Goal: Task Accomplishment & Management: Manage account settings

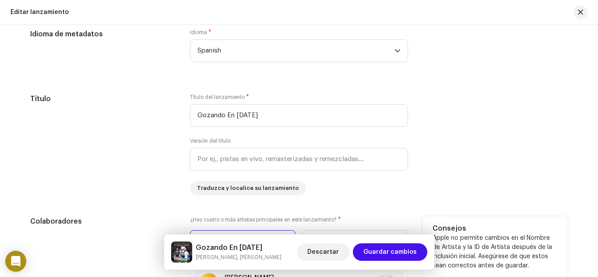
scroll to position [613, 0]
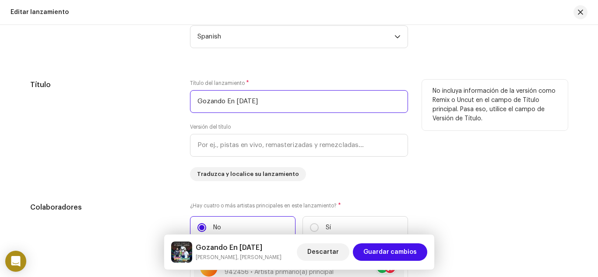
drag, startPoint x: 270, startPoint y: 96, endPoint x: 183, endPoint y: 98, distance: 87.6
click at [183, 98] on div "Título Título del lanzamiento * Gozando En [DATE] Versión del título Traduzca y…" at bounding box center [299, 131] width 538 height 102
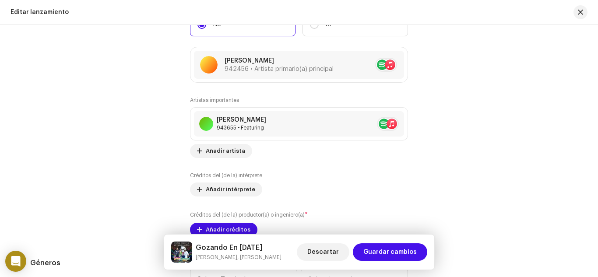
scroll to position [832, 0]
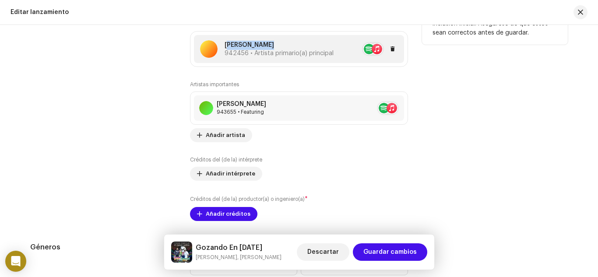
copy p "[PERSON_NAME]"
drag, startPoint x: 274, startPoint y: 44, endPoint x: 223, endPoint y: 38, distance: 51.6
click at [223, 38] on div "[PERSON_NAME] 942456 • Artista primario(a) principal" at bounding box center [299, 49] width 210 height 28
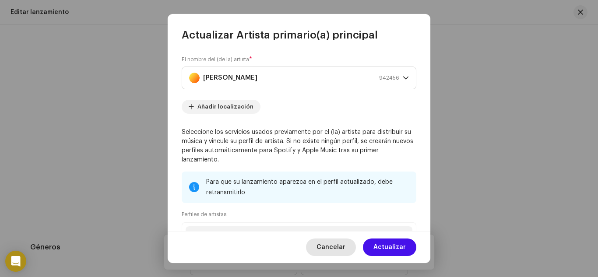
click at [344, 244] on span "Cancelar" at bounding box center [330, 248] width 29 height 18
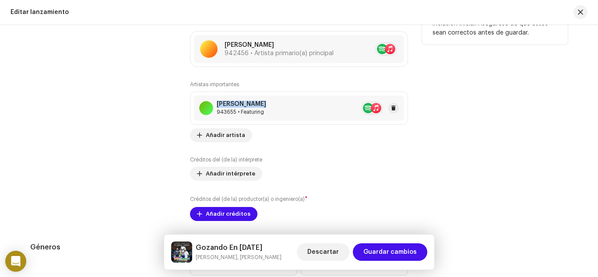
copy div "[PERSON_NAME]"
drag, startPoint x: 262, startPoint y: 99, endPoint x: 215, endPoint y: 98, distance: 46.9
click at [215, 98] on div "[PERSON_NAME] 943655 • Featuring" at bounding box center [299, 107] width 210 height 25
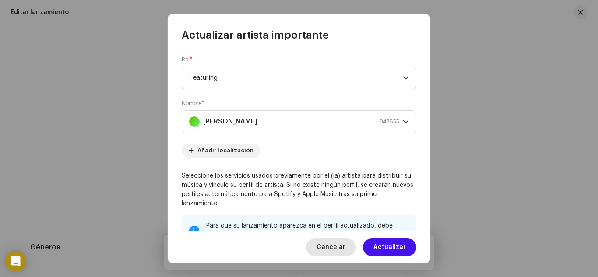
click at [342, 243] on span "Cancelar" at bounding box center [330, 248] width 29 height 18
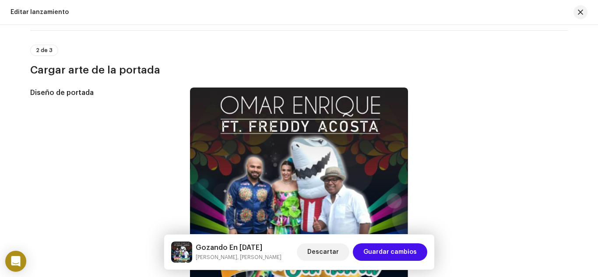
scroll to position [0, 0]
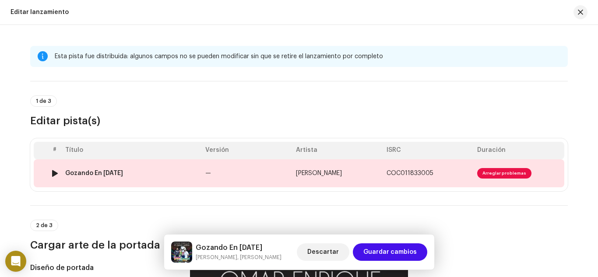
click at [78, 170] on div "Gozando En [DATE]" at bounding box center [94, 173] width 58 height 7
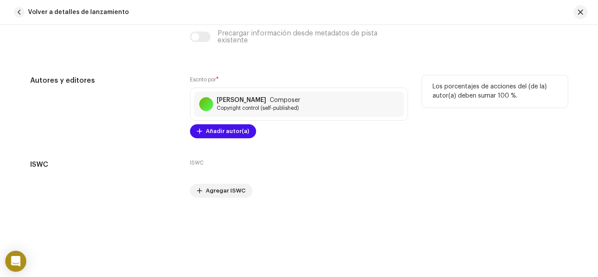
scroll to position [1882, 0]
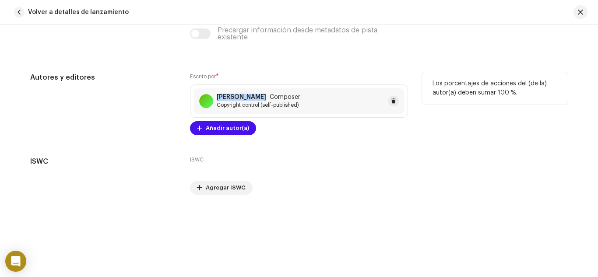
copy strong "[PERSON_NAME]"
drag, startPoint x: 258, startPoint y: 98, endPoint x: 215, endPoint y: 94, distance: 42.6
click at [217, 94] on div "[PERSON_NAME] Composer" at bounding box center [259, 97] width 84 height 7
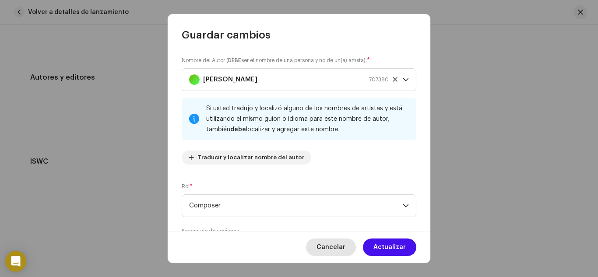
click at [337, 247] on span "Cancelar" at bounding box center [330, 248] width 29 height 18
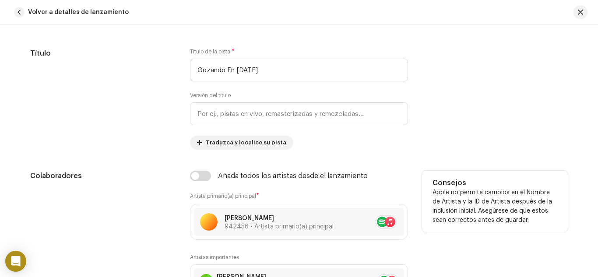
scroll to position [438, 0]
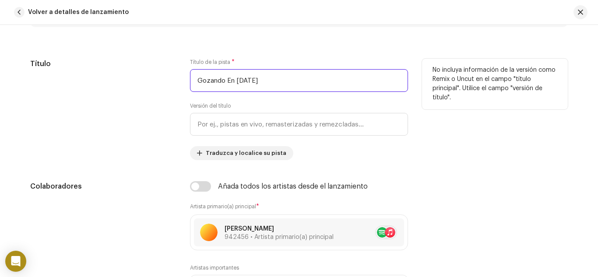
drag, startPoint x: 271, startPoint y: 81, endPoint x: 111, endPoint y: 101, distance: 160.9
click at [81, 102] on div "Título Título de la pista * Gozando En [DATE] Versión del título Traduzca y loc…" at bounding box center [299, 110] width 538 height 102
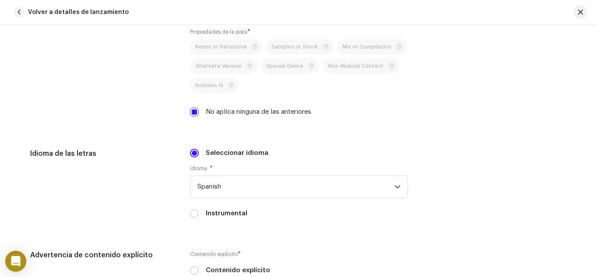
scroll to position [1269, 0]
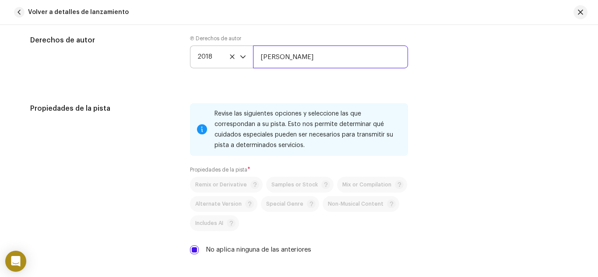
drag, startPoint x: 309, startPoint y: 62, endPoint x: 251, endPoint y: 62, distance: 58.7
click at [251, 62] on div "2018 [PERSON_NAME]" at bounding box center [299, 57] width 218 height 23
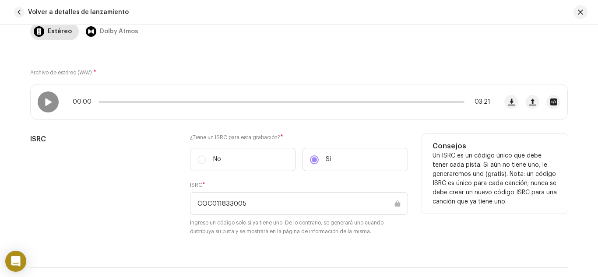
scroll to position [89, 0]
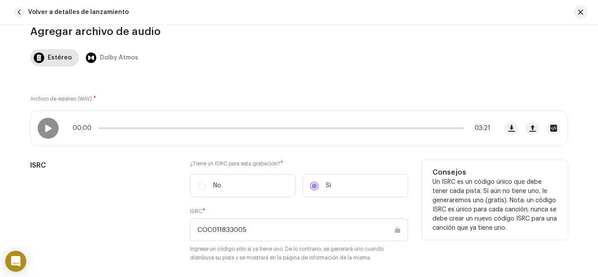
drag, startPoint x: 252, startPoint y: 232, endPoint x: 207, endPoint y: 228, distance: 44.3
click at [207, 228] on input "COC011833005" at bounding box center [299, 229] width 218 height 23
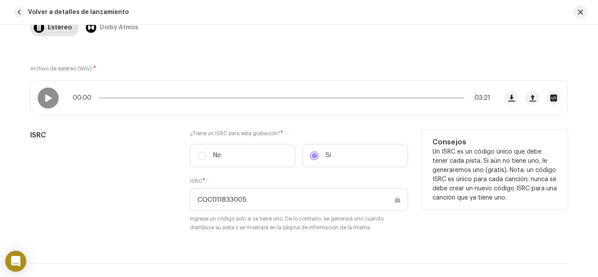
scroll to position [133, 0]
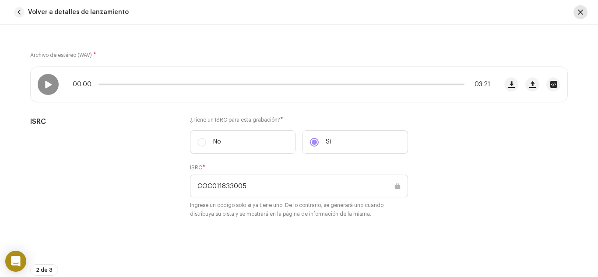
click at [577, 13] on button "button" at bounding box center [580, 12] width 14 height 14
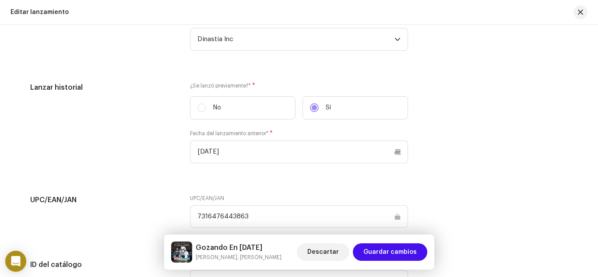
scroll to position [1212, 0]
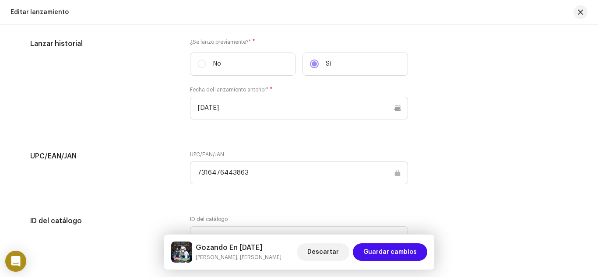
drag, startPoint x: 271, startPoint y: 173, endPoint x: 184, endPoint y: 182, distance: 86.7
click at [184, 182] on div "UPC/EAN/JAN UPC/EAN/JAN 7316476443863" at bounding box center [299, 173] width 538 height 44
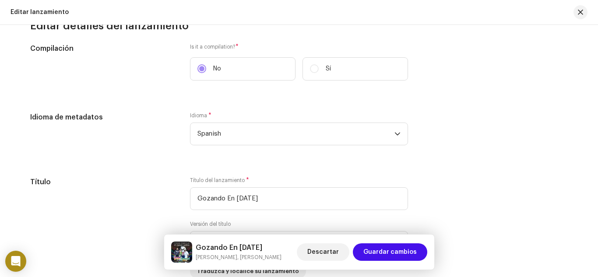
scroll to position [512, 0]
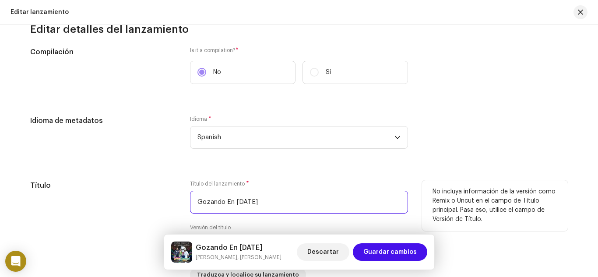
drag, startPoint x: 265, startPoint y: 201, endPoint x: 173, endPoint y: 211, distance: 92.5
click at [132, 198] on div "Título Título del lanzamiento * Gozando En [DATE] Versión del título Traduzca y…" at bounding box center [299, 231] width 538 height 102
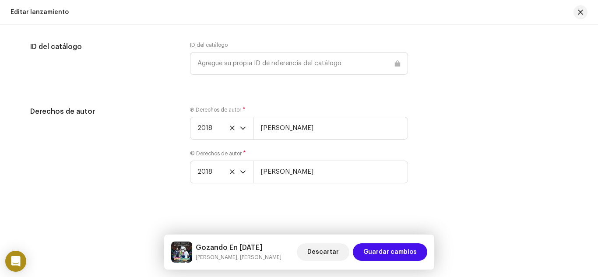
scroll to position [1388, 0]
drag, startPoint x: 309, startPoint y: 130, endPoint x: 252, endPoint y: 125, distance: 57.6
click at [253, 125] on input "[PERSON_NAME]" at bounding box center [330, 127] width 155 height 23
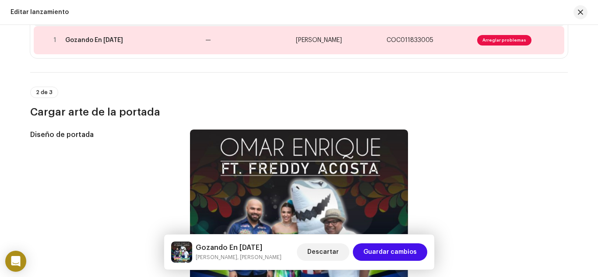
scroll to position [118, 0]
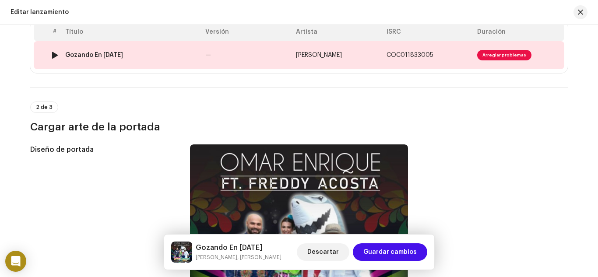
click at [116, 55] on div "Gozando En [DATE]" at bounding box center [94, 55] width 58 height 7
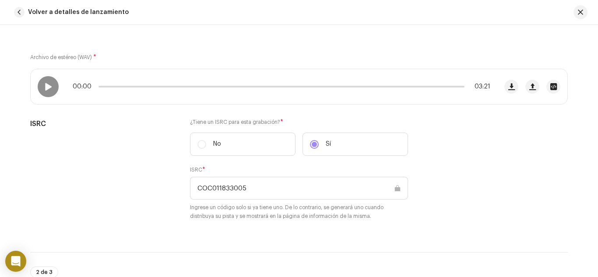
scroll to position [131, 0]
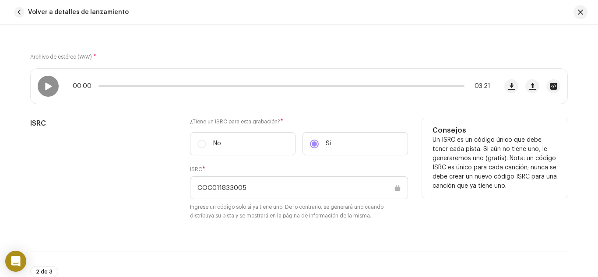
drag, startPoint x: 272, startPoint y: 188, endPoint x: 193, endPoint y: 189, distance: 79.2
click at [193, 189] on input "COC011833005" at bounding box center [299, 187] width 218 height 23
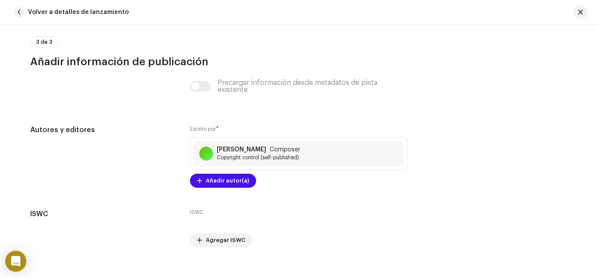
scroll to position [1882, 0]
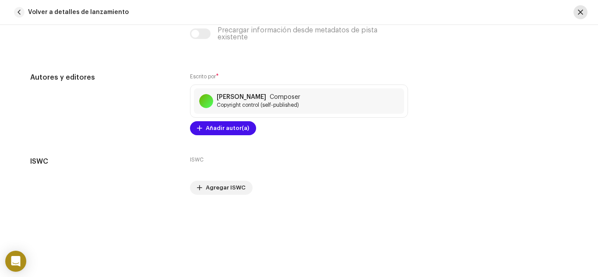
click at [578, 14] on span "button" at bounding box center [580, 12] width 5 height 7
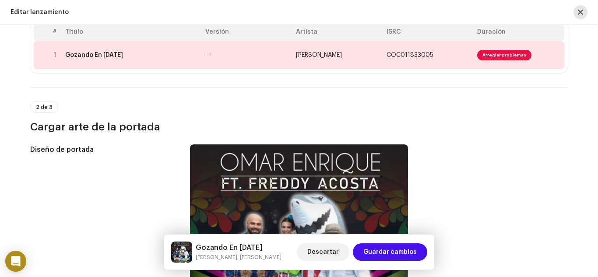
click at [578, 15] on span "button" at bounding box center [580, 12] width 5 height 7
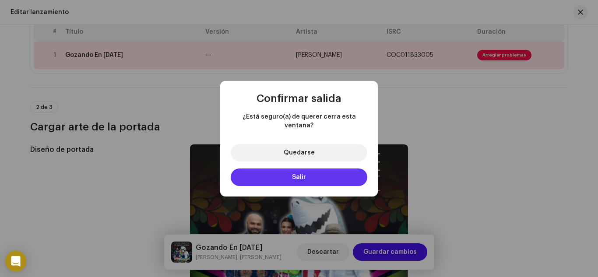
click at [322, 170] on button "Salir" at bounding box center [299, 178] width 137 height 18
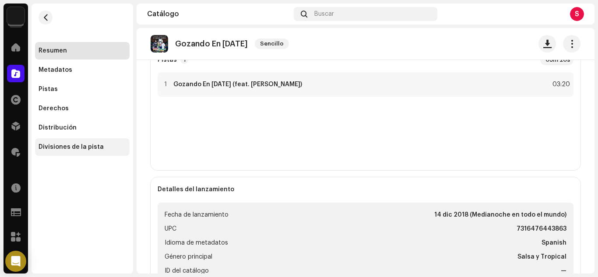
scroll to position [219, 0]
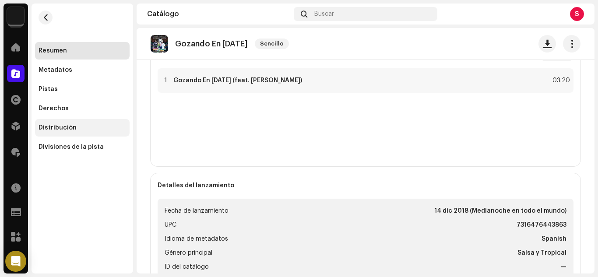
click at [52, 126] on div "Distribución" at bounding box center [58, 127] width 38 height 7
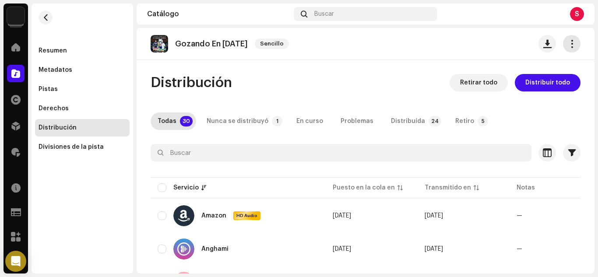
click at [568, 44] on span "button" at bounding box center [572, 43] width 8 height 7
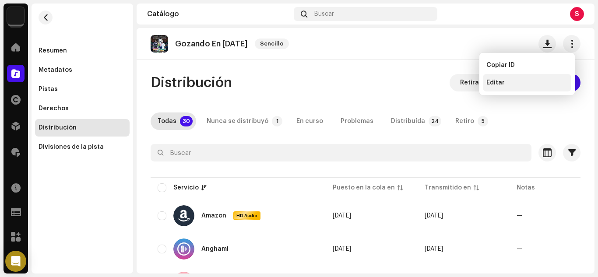
click at [494, 83] on span "Editar" at bounding box center [495, 82] width 18 height 7
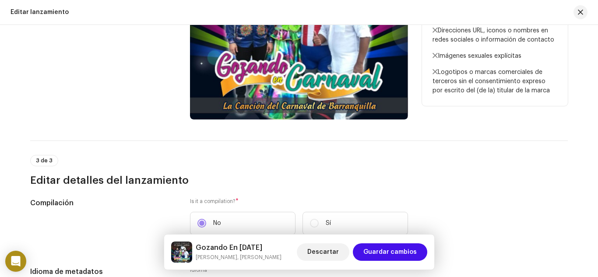
scroll to position [250, 0]
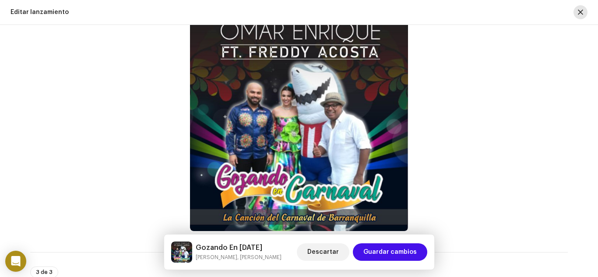
click at [580, 14] on span "button" at bounding box center [580, 12] width 5 height 7
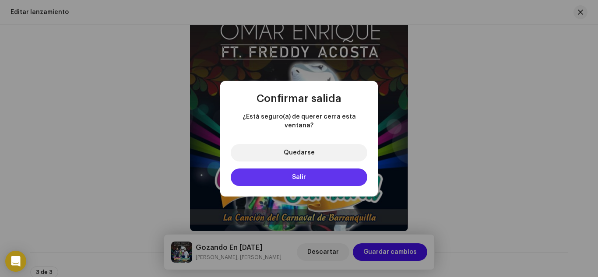
click at [303, 174] on span "Salir" at bounding box center [299, 177] width 14 height 6
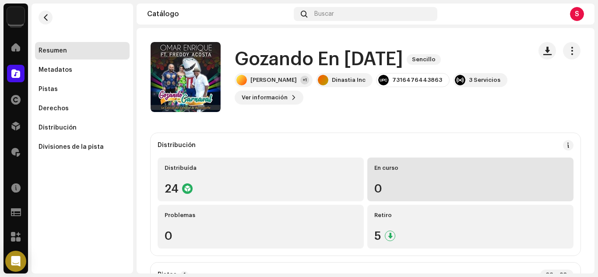
scroll to position [44, 0]
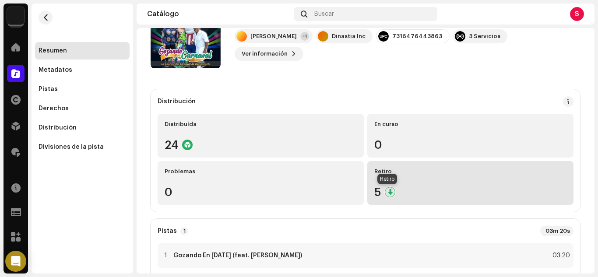
click at [386, 194] on div at bounding box center [390, 192] width 11 height 11
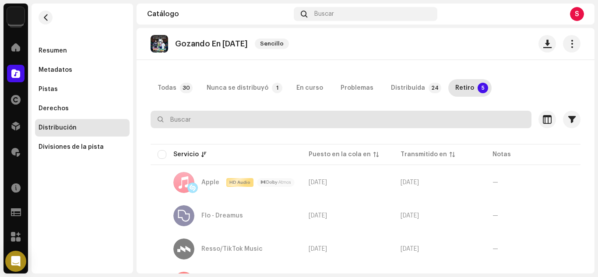
scroll to position [117, 0]
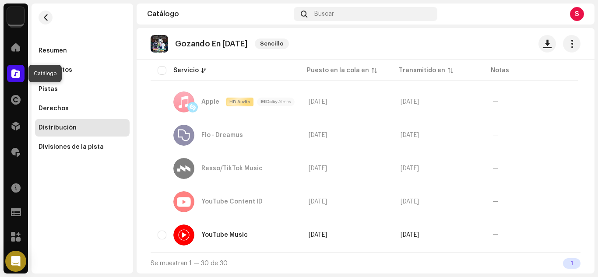
click at [18, 74] on span at bounding box center [15, 73] width 9 height 7
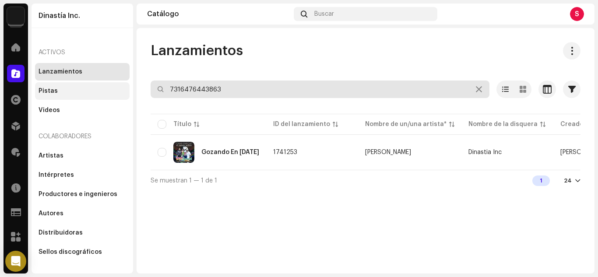
drag, startPoint x: 227, startPoint y: 90, endPoint x: 70, endPoint y: 90, distance: 157.1
click at [70, 90] on div "Dinastía Inc. Inicio Catálogo Derechos Distribución Regalías Recursos Formulari…" at bounding box center [299, 138] width 598 height 277
paste input "51677"
type input "7316476451677"
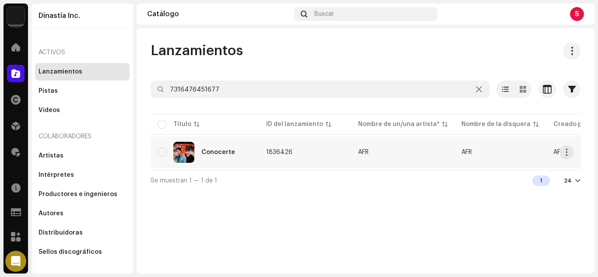
click at [213, 151] on div "Conocerte" at bounding box center [218, 152] width 34 height 6
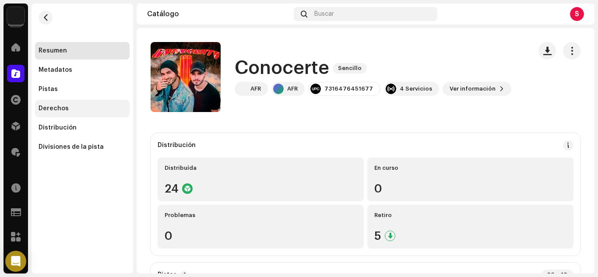
click at [48, 104] on div "Derechos" at bounding box center [82, 109] width 95 height 18
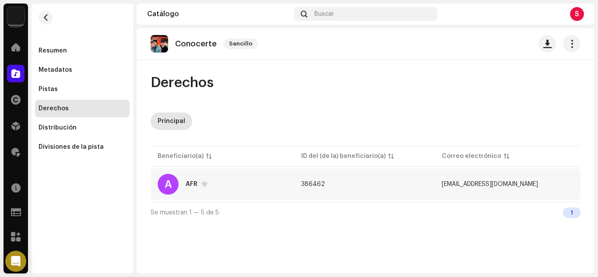
copy span "[EMAIL_ADDRESS][DOMAIN_NAME]"
drag, startPoint x: 547, startPoint y: 183, endPoint x: 445, endPoint y: 183, distance: 102.4
click at [445, 183] on td "[EMAIL_ADDRESS][DOMAIN_NAME]" at bounding box center [508, 185] width 146 height 32
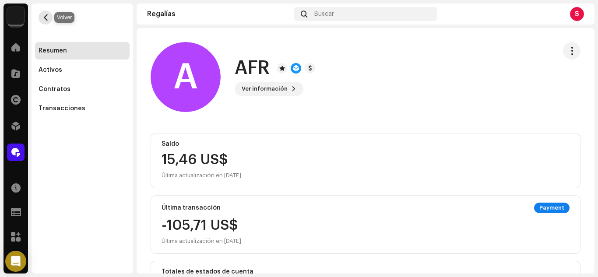
click at [44, 16] on span "button" at bounding box center [45, 17] width 7 height 7
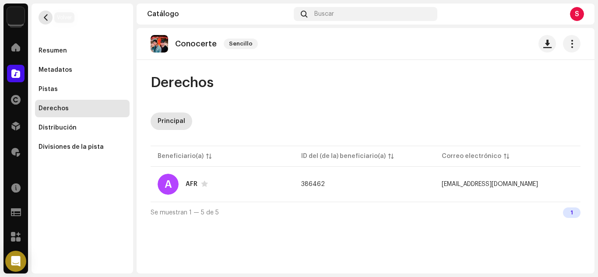
click at [42, 18] on span "button" at bounding box center [45, 17] width 7 height 7
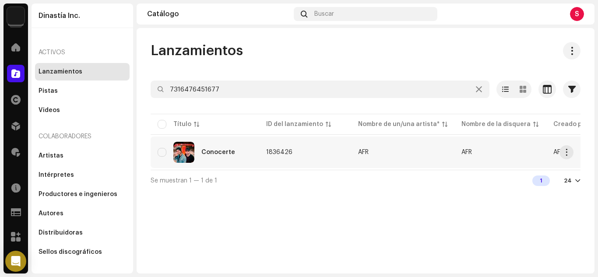
click at [212, 151] on div "Conocerte" at bounding box center [218, 152] width 34 height 6
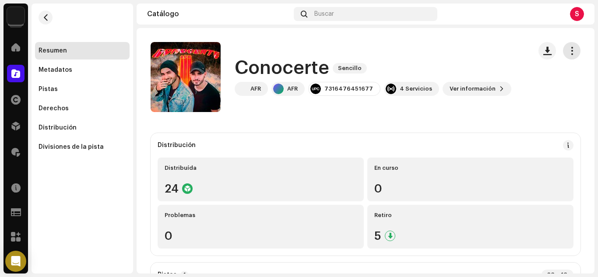
click at [568, 53] on span "button" at bounding box center [572, 50] width 8 height 7
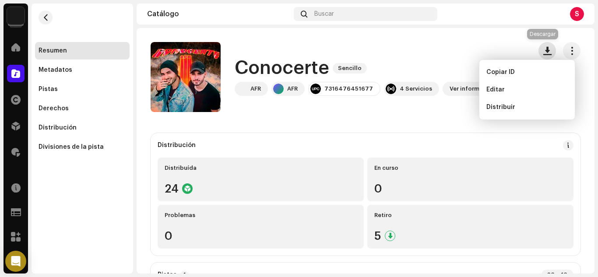
click at [543, 48] on span "button" at bounding box center [547, 50] width 8 height 7
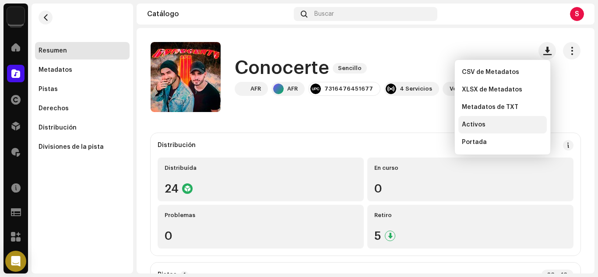
click at [475, 122] on span "Activos" at bounding box center [474, 124] width 24 height 7
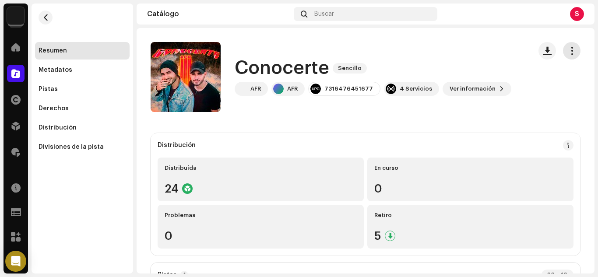
click at [571, 48] on button "button" at bounding box center [572, 51] width 18 height 18
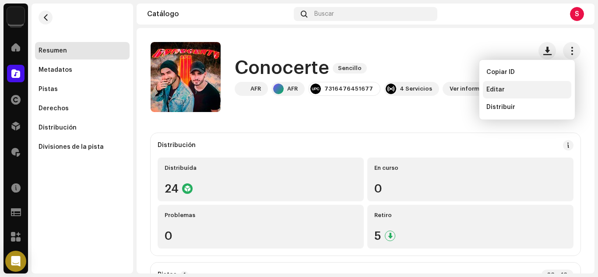
click at [498, 90] on span "Editar" at bounding box center [495, 89] width 18 height 7
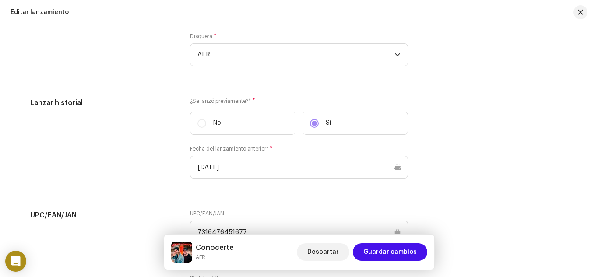
scroll to position [1226, 0]
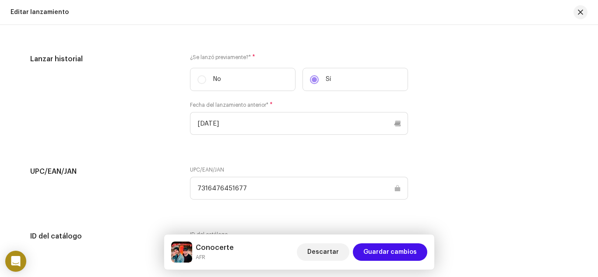
drag, startPoint x: 251, startPoint y: 190, endPoint x: 108, endPoint y: 218, distance: 145.3
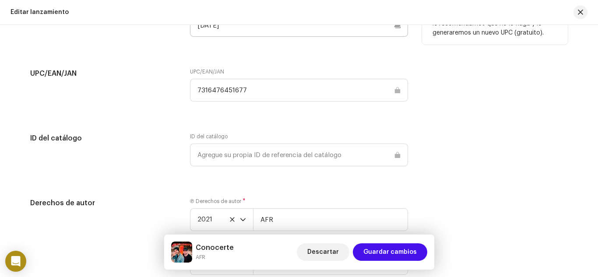
scroll to position [1357, 0]
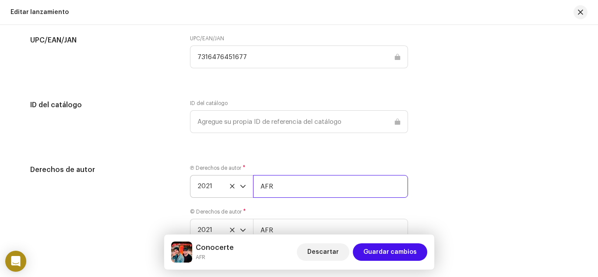
drag, startPoint x: 285, startPoint y: 186, endPoint x: 250, endPoint y: 186, distance: 34.1
click at [250, 186] on div "2021 AFR" at bounding box center [299, 186] width 218 height 23
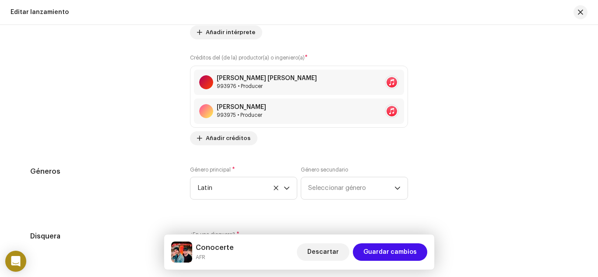
scroll to position [919, 0]
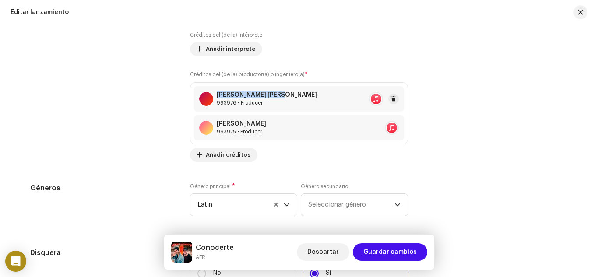
copy div "[PERSON_NAME] [PERSON_NAME]"
drag, startPoint x: 284, startPoint y: 92, endPoint x: 215, endPoint y: 97, distance: 69.3
click at [215, 97] on div "[PERSON_NAME] [PERSON_NAME] 993976 • Producer" at bounding box center [299, 98] width 210 height 25
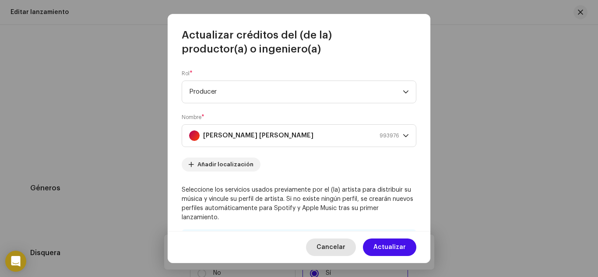
click at [333, 245] on span "Cancelar" at bounding box center [330, 248] width 29 height 18
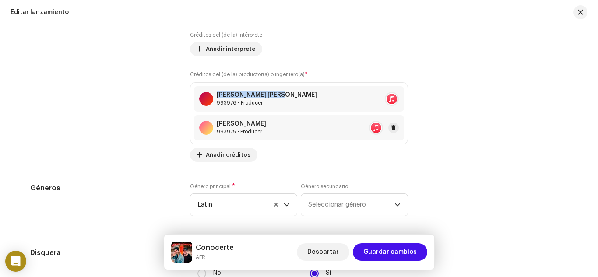
copy div "[PERSON_NAME]"
drag, startPoint x: 271, startPoint y: 122, endPoint x: 215, endPoint y: 122, distance: 56.0
click at [215, 122] on div "[PERSON_NAME] 993975 • Producer" at bounding box center [299, 127] width 210 height 25
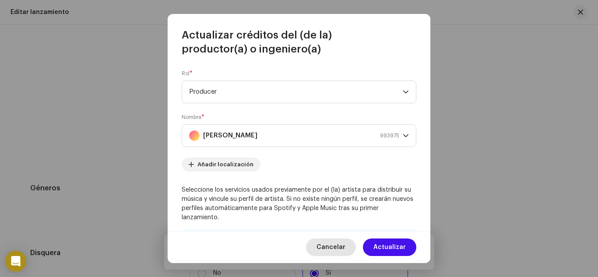
click at [327, 251] on span "Cancelar" at bounding box center [330, 248] width 29 height 18
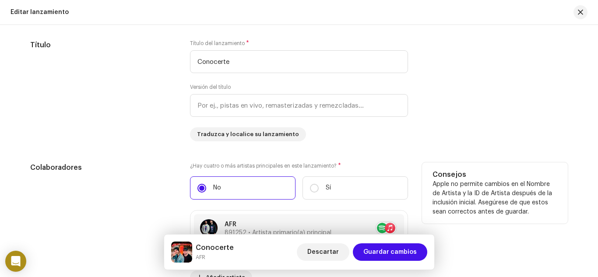
scroll to position [657, 0]
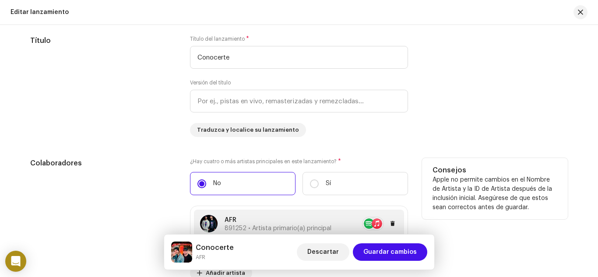
copy p "AFR"
drag, startPoint x: 239, startPoint y: 218, endPoint x: 223, endPoint y: 218, distance: 16.2
click at [225, 218] on p "AFR" at bounding box center [278, 220] width 107 height 9
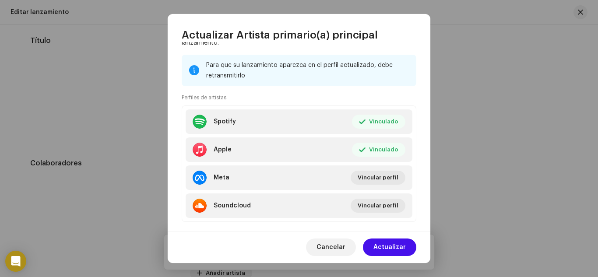
scroll to position [132, 0]
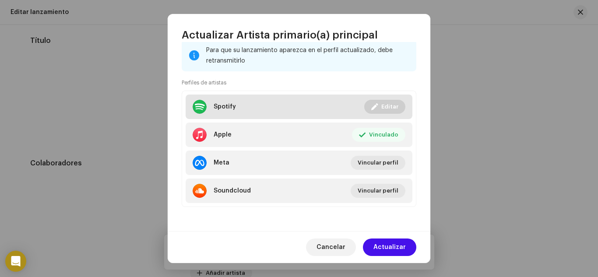
click at [197, 109] on div at bounding box center [200, 107] width 14 height 14
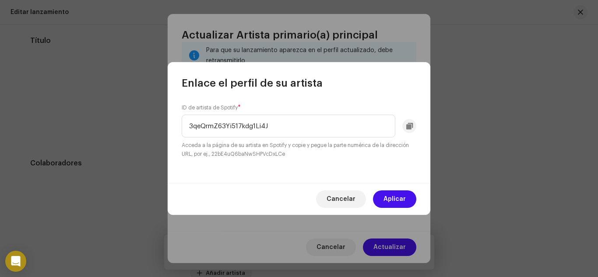
drag, startPoint x: 158, startPoint y: 129, endPoint x: 56, endPoint y: 129, distance: 102.4
click at [56, 129] on div "Enlace el perfil de su artista ID de artista de Spotify * 3qeQrmZ63Yi517kdg1Li4…" at bounding box center [299, 138] width 598 height 277
click at [340, 198] on span "Cancelar" at bounding box center [341, 199] width 29 height 18
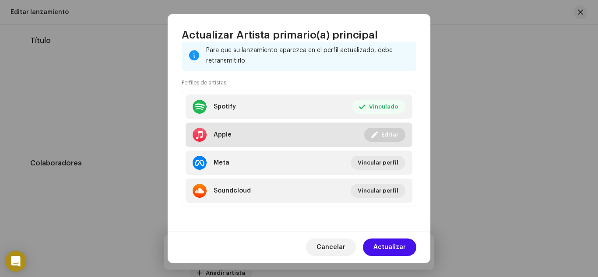
click at [194, 130] on div at bounding box center [200, 135] width 14 height 14
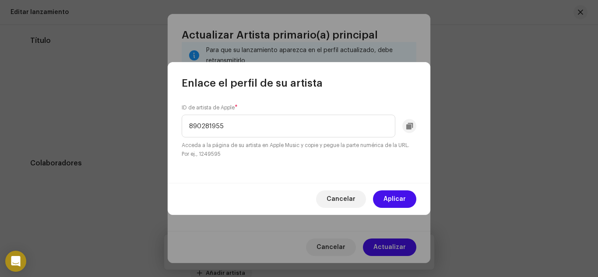
drag, startPoint x: 226, startPoint y: 129, endPoint x: 112, endPoint y: 137, distance: 114.1
click at [112, 137] on div "Enlace el perfil de su artista ID de artista de Apple * 890281955 Acceda a la p…" at bounding box center [299, 138] width 598 height 277
click at [347, 200] on span "Cancelar" at bounding box center [341, 199] width 29 height 18
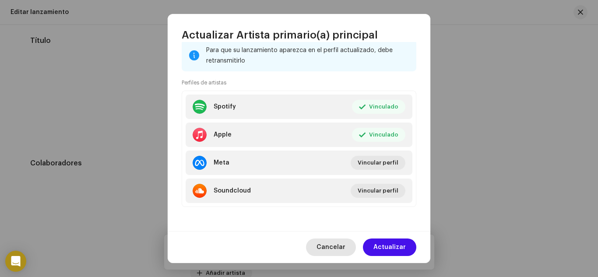
click at [333, 246] on span "Cancelar" at bounding box center [330, 248] width 29 height 18
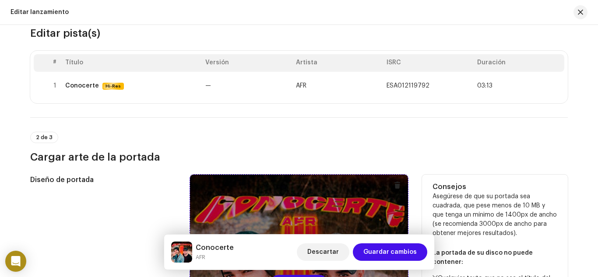
scroll to position [0, 0]
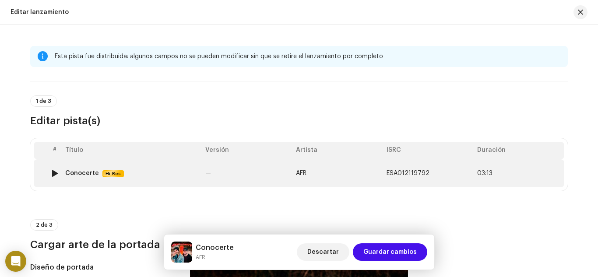
click at [84, 174] on div "Conocerte" at bounding box center [82, 173] width 34 height 7
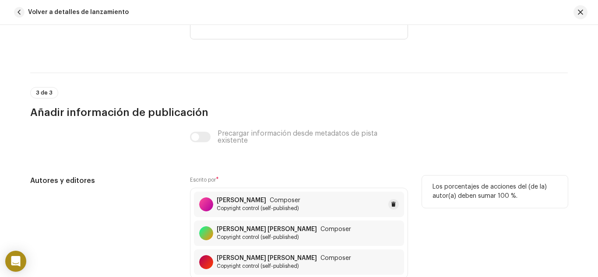
scroll to position [1838, 0]
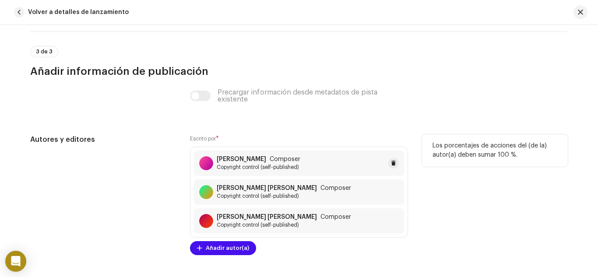
copy strong "[PERSON_NAME]"
drag, startPoint x: 214, startPoint y: 157, endPoint x: 264, endPoint y: 158, distance: 49.9
click at [264, 158] on div "[PERSON_NAME] Composer Copyright control (self-published)" at bounding box center [249, 163] width 101 height 15
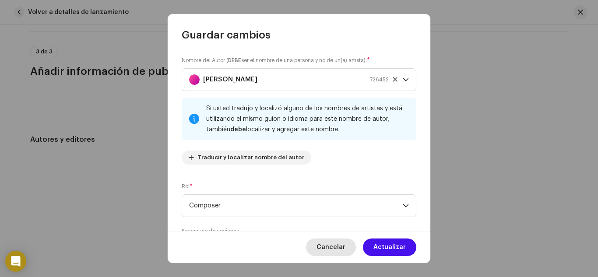
click at [339, 252] on span "Cancelar" at bounding box center [330, 248] width 29 height 18
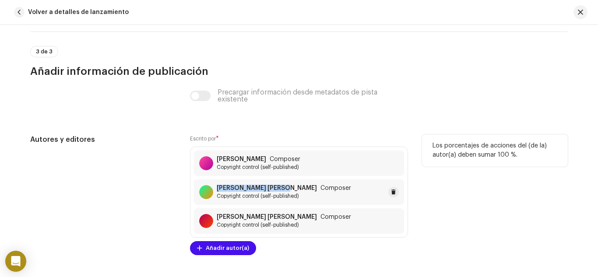
copy div "[PERSON_NAME] [PERSON_NAME]"
drag, startPoint x: 213, startPoint y: 185, endPoint x: 274, endPoint y: 190, distance: 61.9
click at [274, 190] on div "[PERSON_NAME] [PERSON_NAME] Composer Copyright control (self-published)" at bounding box center [275, 192] width 152 height 15
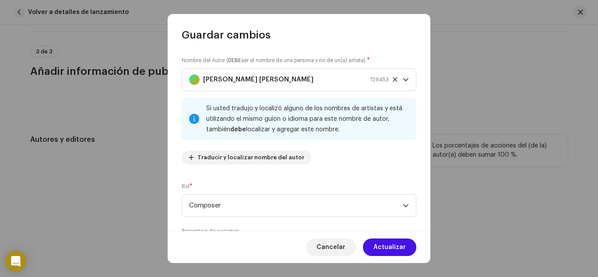
drag, startPoint x: 336, startPoint y: 250, endPoint x: 342, endPoint y: 254, distance: 6.7
click at [338, 252] on span "Cancelar" at bounding box center [330, 248] width 29 height 18
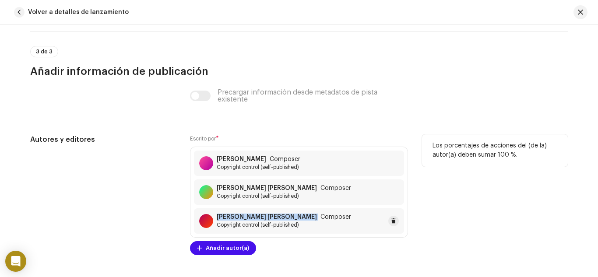
copy div "[PERSON_NAME] [PERSON_NAME]"
drag, startPoint x: 211, startPoint y: 212, endPoint x: 276, endPoint y: 218, distance: 65.9
click at [276, 218] on div "[PERSON_NAME] [PERSON_NAME] Composer Copyright control (self-published)" at bounding box center [299, 220] width 210 height 25
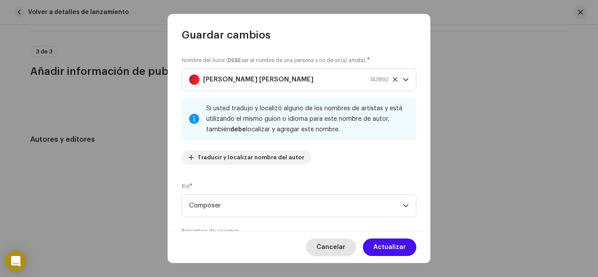
click at [336, 251] on span "Cancelar" at bounding box center [330, 248] width 29 height 18
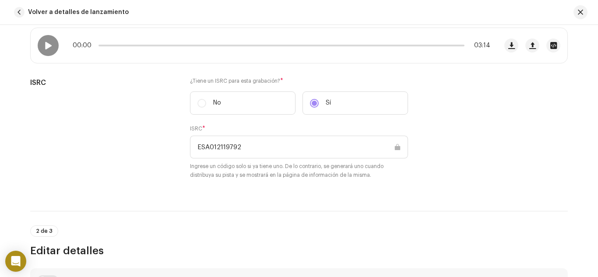
scroll to position [122, 0]
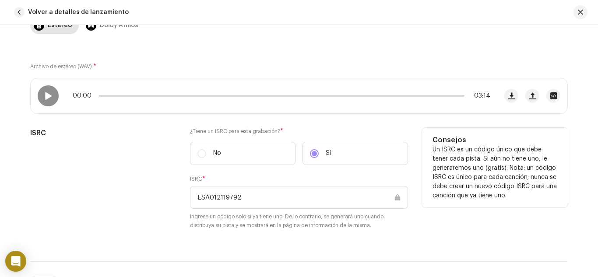
drag, startPoint x: 245, startPoint y: 194, endPoint x: 188, endPoint y: 196, distance: 56.9
click at [190, 196] on input "ESA012119792" at bounding box center [299, 197] width 218 height 23
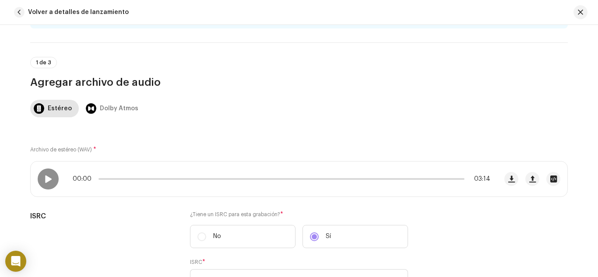
scroll to position [0, 0]
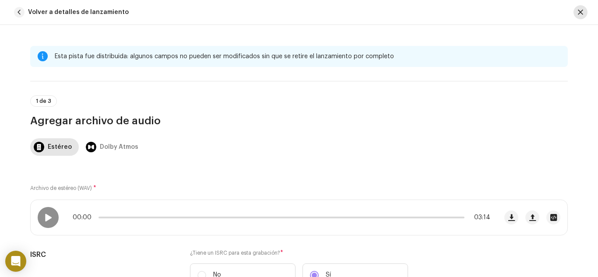
click at [577, 14] on button "button" at bounding box center [580, 12] width 14 height 14
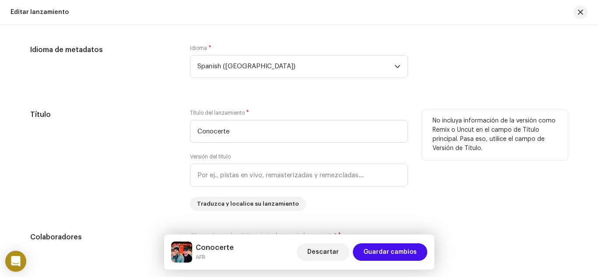
scroll to position [569, 0]
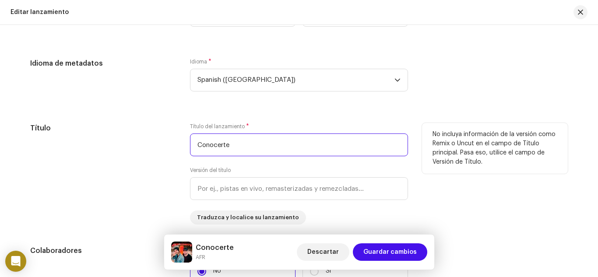
drag, startPoint x: 232, startPoint y: 148, endPoint x: 148, endPoint y: 148, distance: 83.6
click at [148, 148] on div "Título Título del lanzamiento * Conocerte Versión del título Traduzca y localic…" at bounding box center [299, 174] width 538 height 102
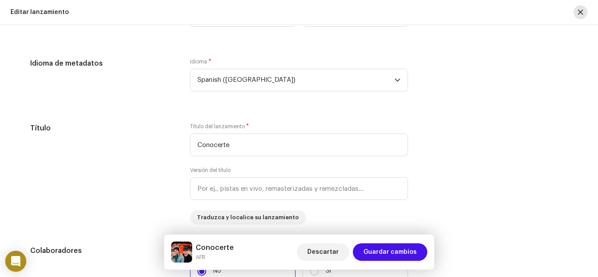
click at [580, 12] on span "button" at bounding box center [580, 12] width 5 height 7
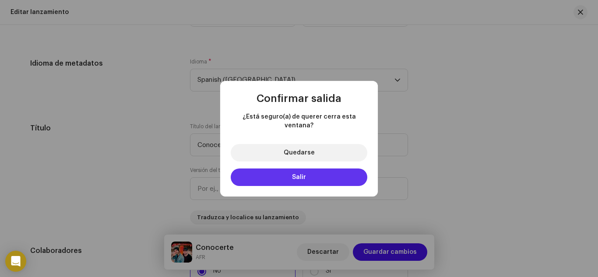
click at [300, 169] on button "Salir" at bounding box center [299, 178] width 137 height 18
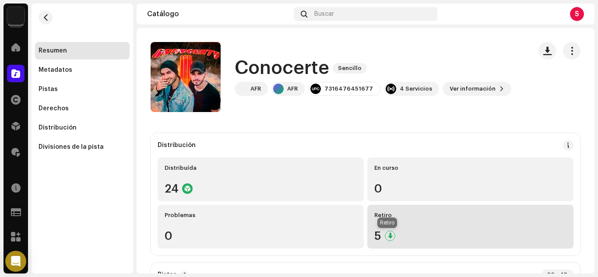
click at [385, 238] on div at bounding box center [390, 236] width 11 height 11
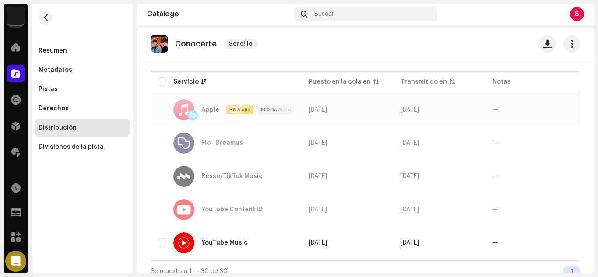
scroll to position [117, 0]
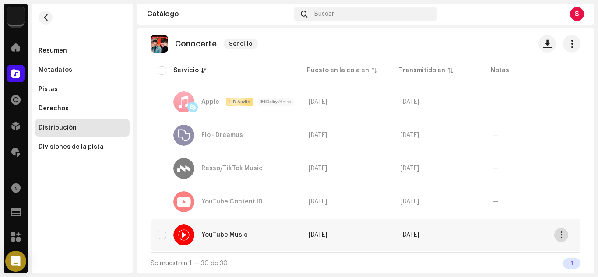
click at [559, 235] on span "button" at bounding box center [561, 235] width 7 height 7
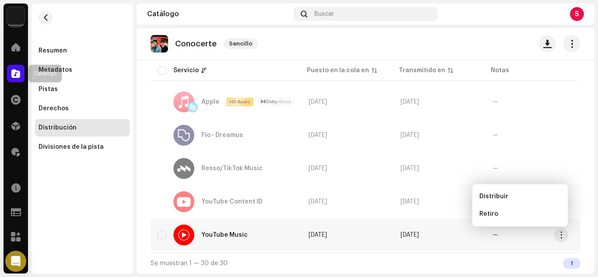
click at [11, 75] on div at bounding box center [16, 74] width 18 height 18
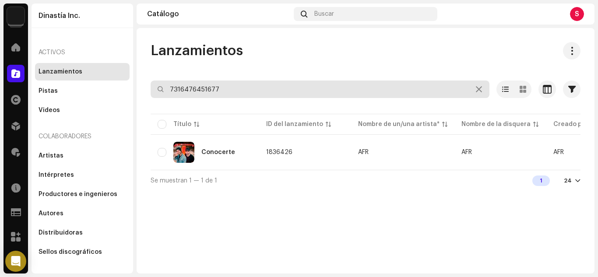
drag, startPoint x: 225, startPoint y: 84, endPoint x: 45, endPoint y: 74, distance: 180.6
click at [45, 74] on div "Dinastía Inc. Inicio Catálogo Derechos Distribución Regalías Recursos Formulari…" at bounding box center [299, 138] width 598 height 277
paste input "988289"
type input "7316476988289"
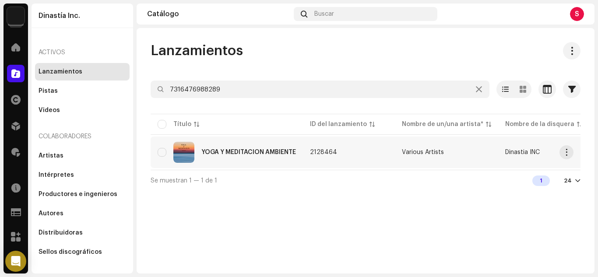
click at [234, 152] on div "YOGA Y MEDITACION AMBIENTE" at bounding box center [248, 152] width 95 height 6
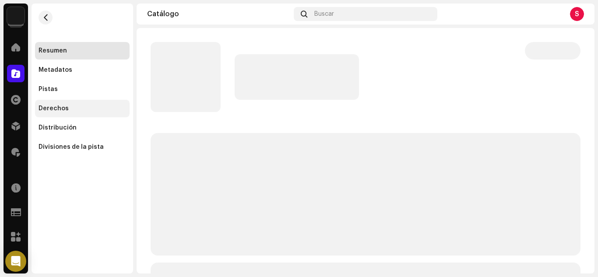
click at [58, 106] on div "Derechos" at bounding box center [54, 108] width 30 height 7
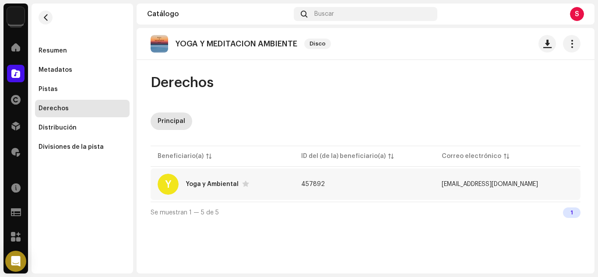
drag, startPoint x: 536, startPoint y: 186, endPoint x: 446, endPoint y: 186, distance: 90.2
click at [446, 186] on td "[EMAIL_ADDRESS][DOMAIN_NAME]" at bounding box center [508, 185] width 146 height 32
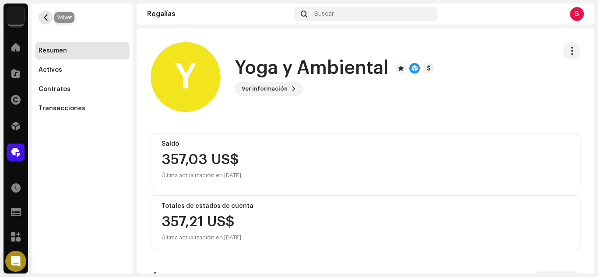
click at [48, 17] on span "button" at bounding box center [45, 17] width 7 height 7
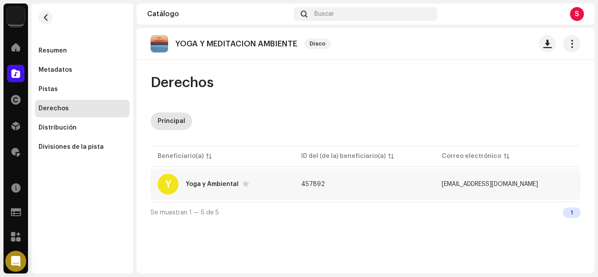
click at [203, 180] on div "Y Yoga y Ambiental" at bounding box center [223, 184] width 130 height 21
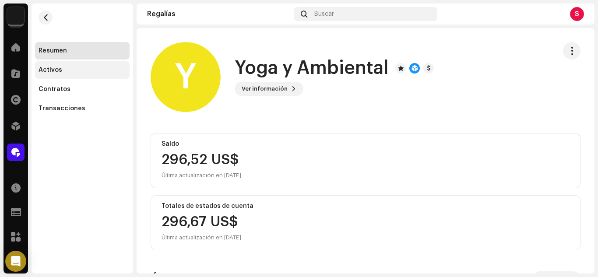
click at [39, 70] on div "Activos" at bounding box center [51, 70] width 24 height 7
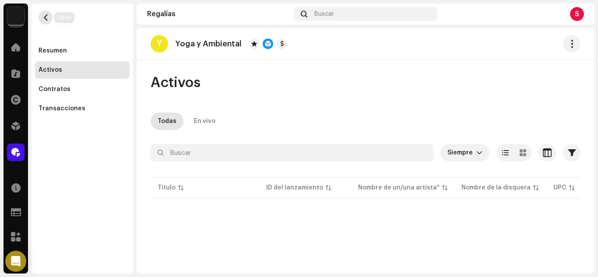
click at [46, 20] on span "button" at bounding box center [45, 17] width 7 height 7
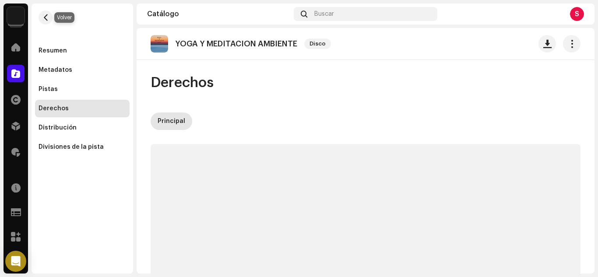
click at [46, 20] on span "button" at bounding box center [45, 17] width 7 height 7
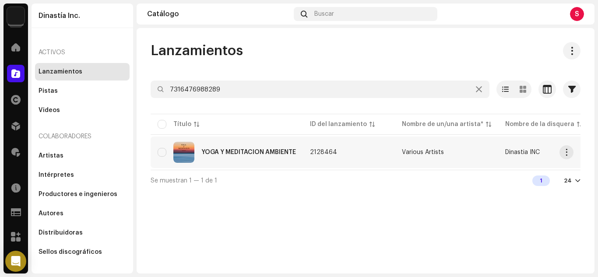
click at [242, 154] on div "YOGA Y MEDITACION AMBIENTE" at bounding box center [248, 152] width 95 height 6
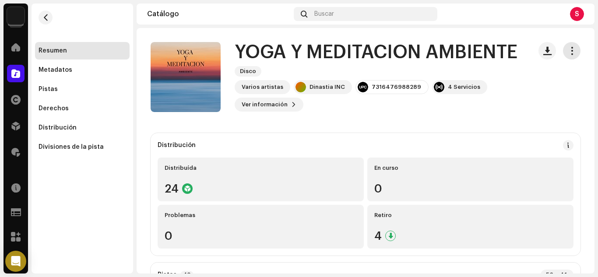
click at [568, 54] on span "button" at bounding box center [572, 50] width 8 height 7
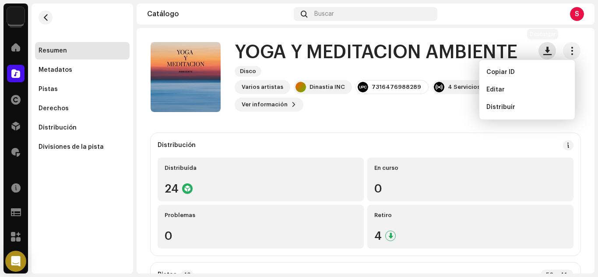
click at [543, 51] on span "button" at bounding box center [547, 50] width 8 height 7
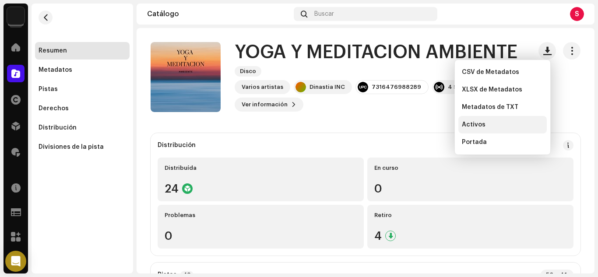
click at [477, 124] on span "Activos" at bounding box center [474, 124] width 24 height 7
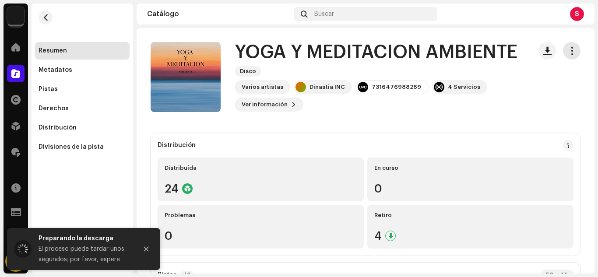
click at [568, 51] on span "button" at bounding box center [572, 50] width 8 height 7
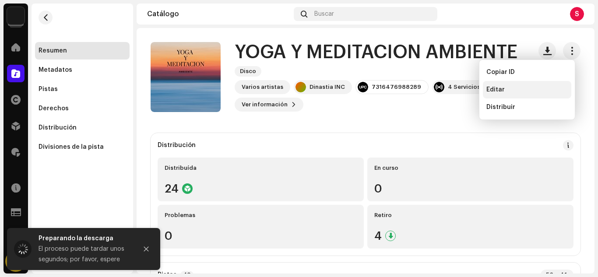
click at [491, 93] on div "Editar" at bounding box center [527, 90] width 88 height 18
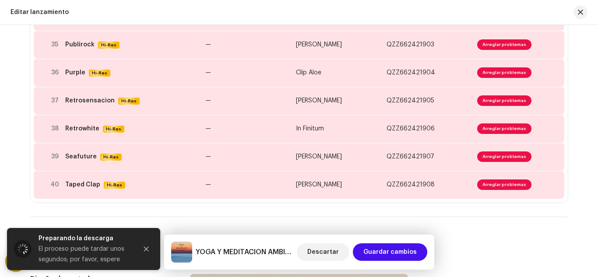
scroll to position [1094, 0]
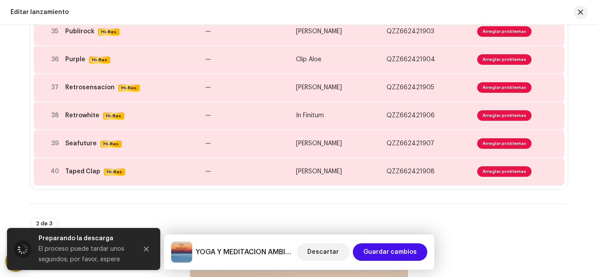
click at [580, 101] on div "Esta pista fue distribuida: algunos [PERSON_NAME] no se pueden modificar sin qu…" at bounding box center [299, 151] width 598 height 252
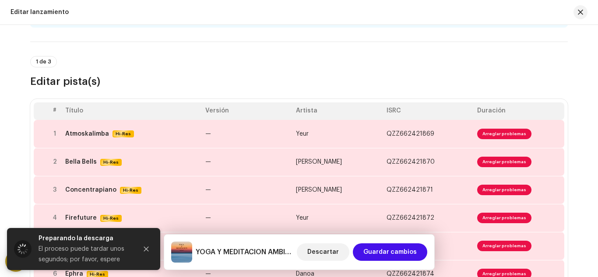
scroll to position [0, 0]
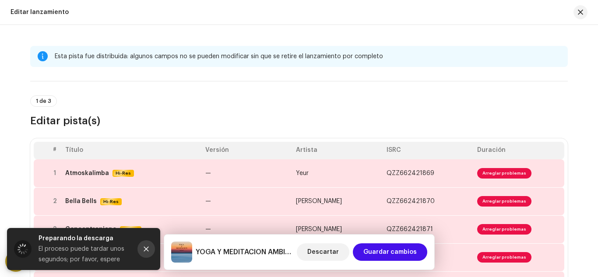
click at [146, 250] on icon "Close" at bounding box center [146, 249] width 5 height 5
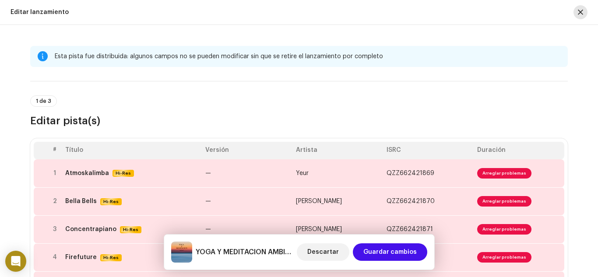
click at [582, 14] on span "button" at bounding box center [580, 12] width 5 height 7
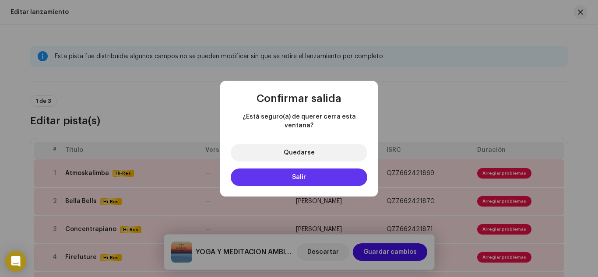
click at [292, 174] on span "Salir" at bounding box center [299, 177] width 14 height 6
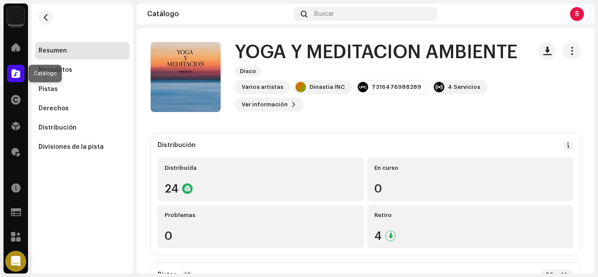
click at [15, 76] on span at bounding box center [15, 73] width 9 height 7
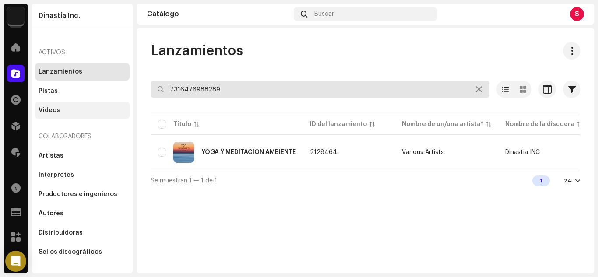
drag, startPoint x: 226, startPoint y: 88, endPoint x: 38, endPoint y: 112, distance: 189.8
click at [38, 112] on div "Dinastía Inc. Inicio Catálogo Derechos Distribución Regalías Recursos Formulari…" at bounding box center [299, 138] width 598 height 277
paste input "8038906"
type input "7316478038906"
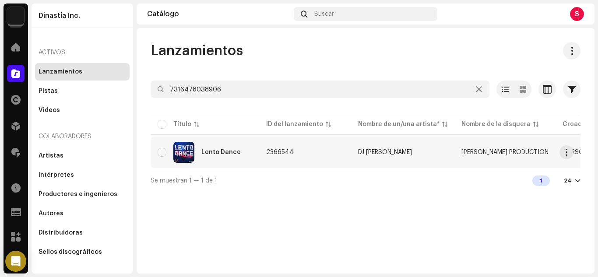
click at [218, 153] on div "Lento Dance" at bounding box center [220, 152] width 39 height 6
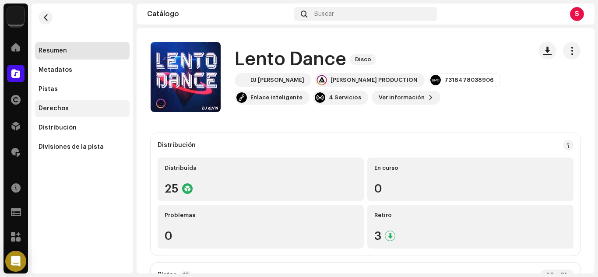
click at [43, 110] on div "Derechos" at bounding box center [54, 108] width 30 height 7
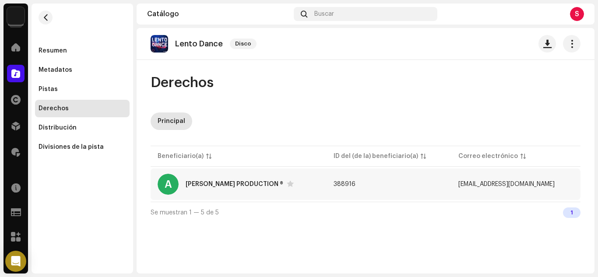
drag, startPoint x: 555, startPoint y: 183, endPoint x: 437, endPoint y: 190, distance: 118.0
click at [451, 190] on td "[EMAIL_ADDRESS][DOMAIN_NAME]" at bounding box center [515, 185] width 129 height 32
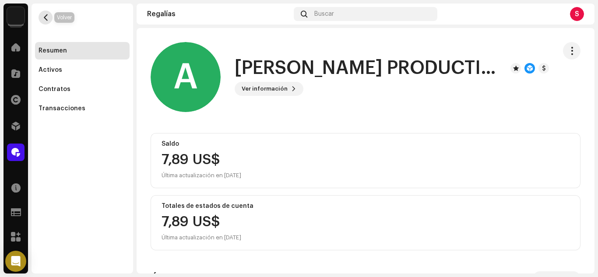
click at [47, 15] on span "button" at bounding box center [45, 17] width 7 height 7
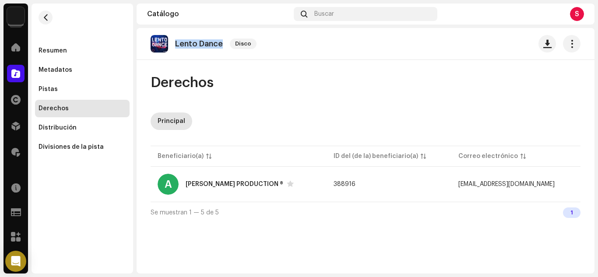
drag, startPoint x: 173, startPoint y: 46, endPoint x: 224, endPoint y: 46, distance: 51.2
click at [224, 46] on div "Lento Dance Disco" at bounding box center [205, 44] width 109 height 18
drag, startPoint x: 46, startPoint y: 15, endPoint x: 53, endPoint y: 28, distance: 14.5
click at [46, 15] on span "button" at bounding box center [45, 17] width 7 height 7
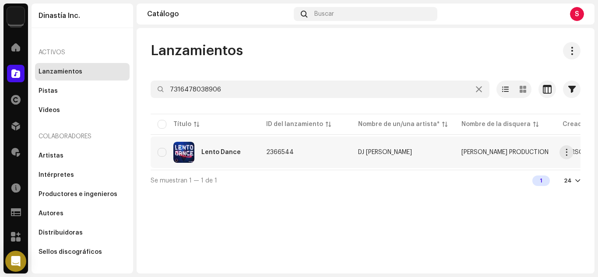
click at [206, 153] on div "Lento Dance" at bounding box center [220, 152] width 39 height 6
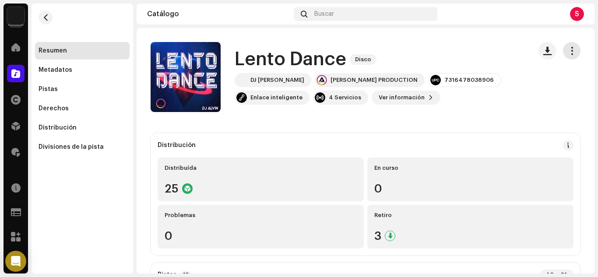
click at [568, 53] on span "button" at bounding box center [572, 50] width 8 height 7
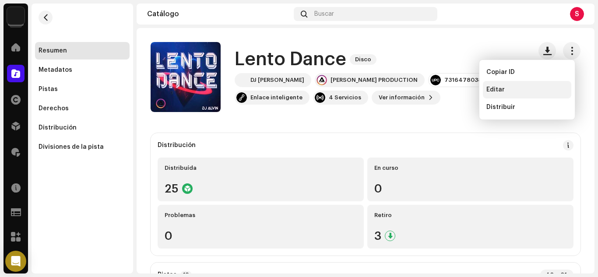
click at [495, 87] on span "Editar" at bounding box center [495, 89] width 18 height 7
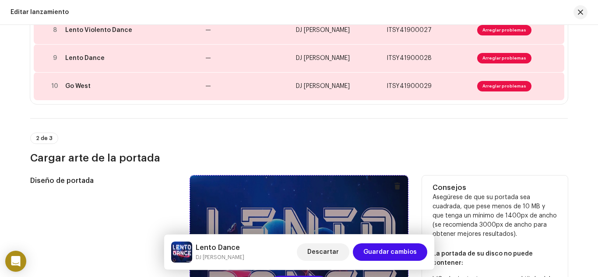
scroll to position [394, 0]
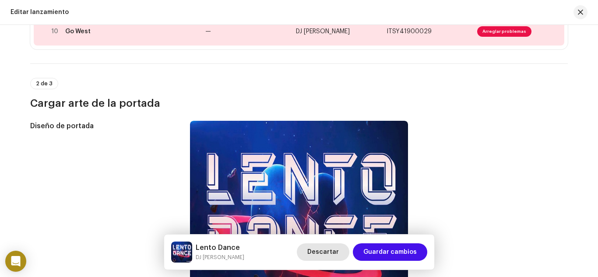
click at [331, 253] on span "Descartar" at bounding box center [323, 252] width 32 height 18
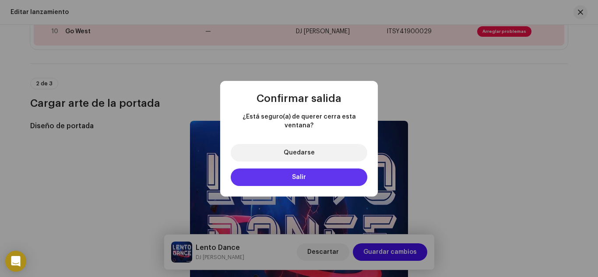
click at [305, 174] on span "Salir" at bounding box center [299, 177] width 14 height 6
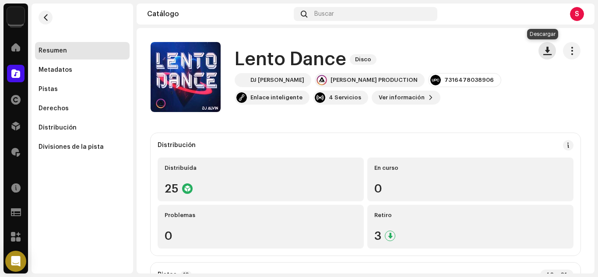
click at [543, 50] on span "button" at bounding box center [547, 50] width 8 height 7
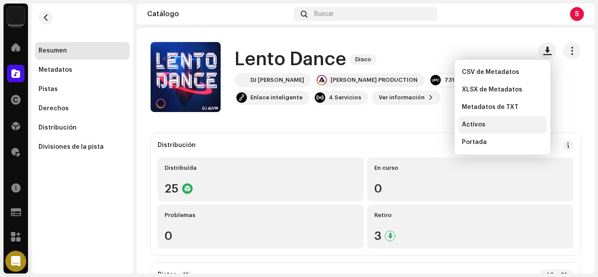
click at [467, 119] on div "Activos" at bounding box center [502, 125] width 88 height 18
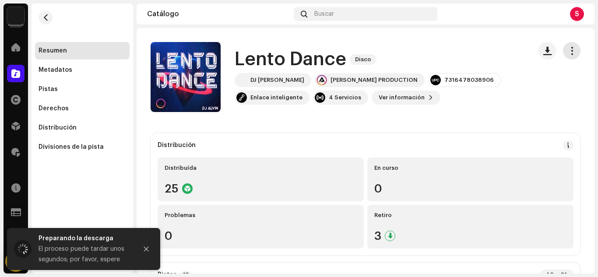
click at [568, 51] on span "button" at bounding box center [572, 50] width 8 height 7
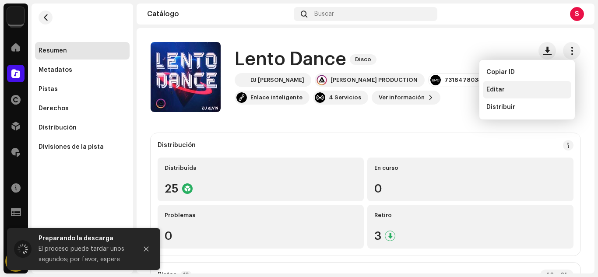
click at [493, 91] on span "Editar" at bounding box center [495, 89] width 18 height 7
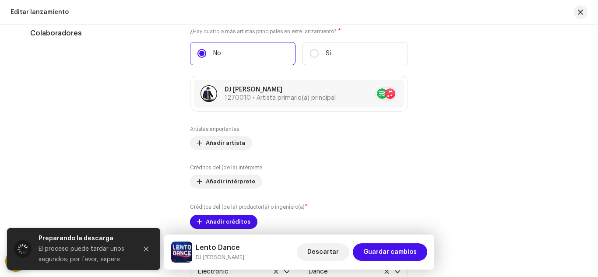
scroll to position [1051, 0]
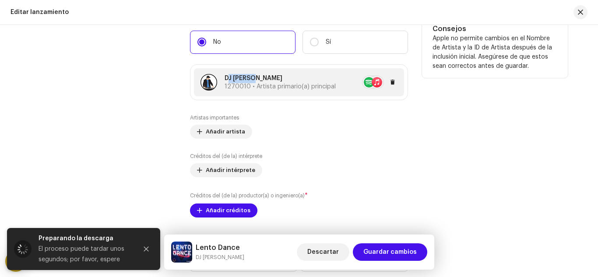
drag, startPoint x: 255, startPoint y: 78, endPoint x: 223, endPoint y: 79, distance: 32.4
click at [225, 79] on p "DJ [PERSON_NAME]" at bounding box center [280, 78] width 111 height 9
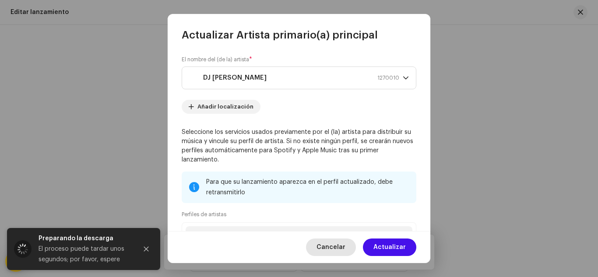
click at [330, 247] on span "Cancelar" at bounding box center [330, 248] width 29 height 18
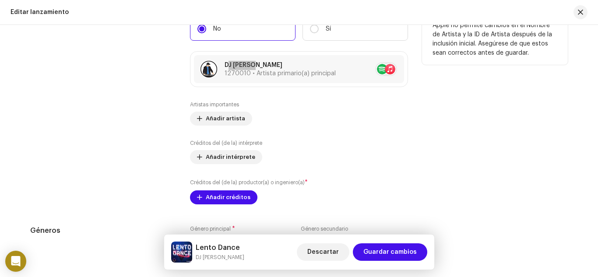
scroll to position [1007, 0]
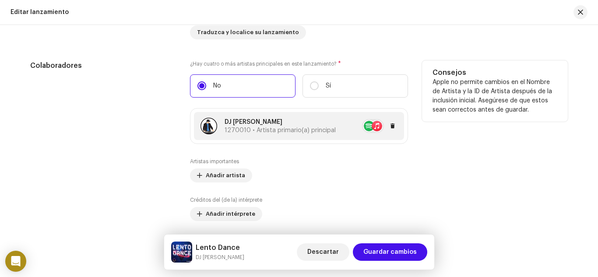
click at [368, 125] on re-a-table-artist-ids at bounding box center [373, 126] width 22 height 14
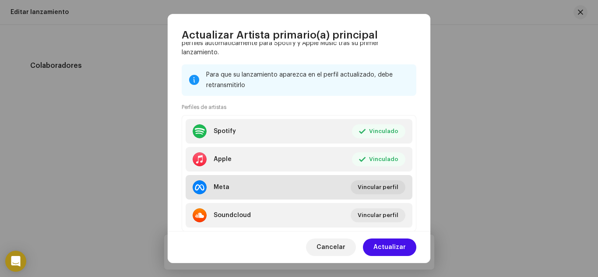
scroll to position [121, 0]
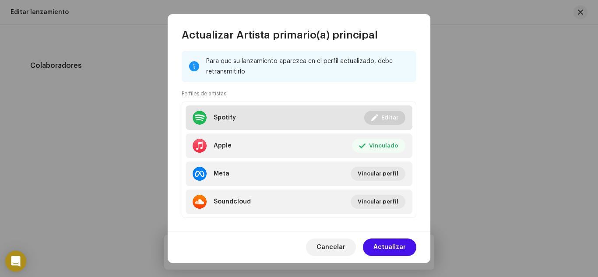
click at [198, 117] on div at bounding box center [200, 118] width 14 height 14
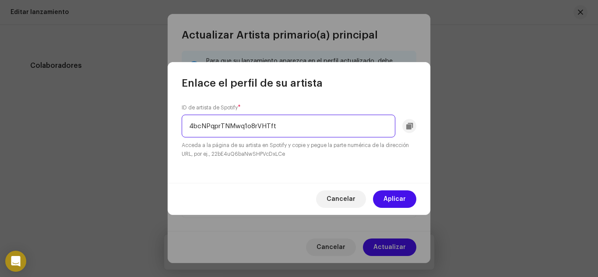
drag, startPoint x: 302, startPoint y: 126, endPoint x: 53, endPoint y: 126, distance: 249.5
click at [53, 126] on div "Enlace el perfil de su artista ID de artista de Spotify * 4bcNPqprTNMwq1o8rVHTf…" at bounding box center [299, 138] width 598 height 277
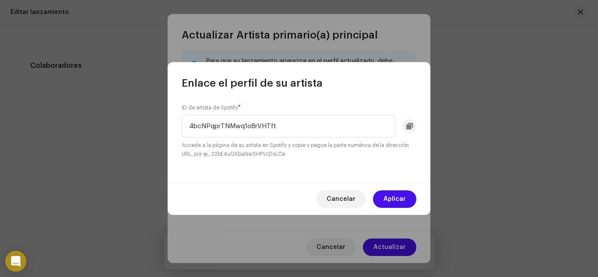
click at [348, 200] on span "Cancelar" at bounding box center [341, 199] width 29 height 18
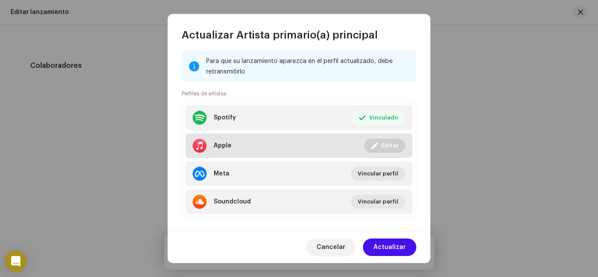
click at [194, 144] on div at bounding box center [200, 146] width 14 height 14
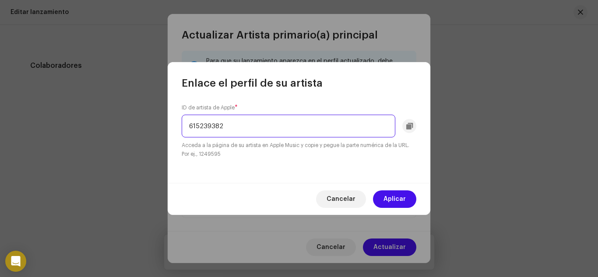
drag, startPoint x: 176, startPoint y: 134, endPoint x: 120, endPoint y: 144, distance: 56.6
click at [120, 144] on div "Enlace el perfil de su artista ID de artista de Apple * 615239382 Acceda a la p…" at bounding box center [299, 138] width 598 height 277
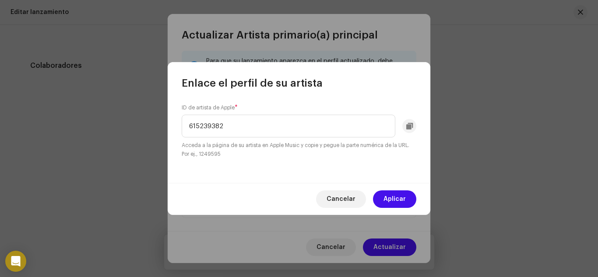
click at [352, 197] on span "Cancelar" at bounding box center [341, 199] width 29 height 18
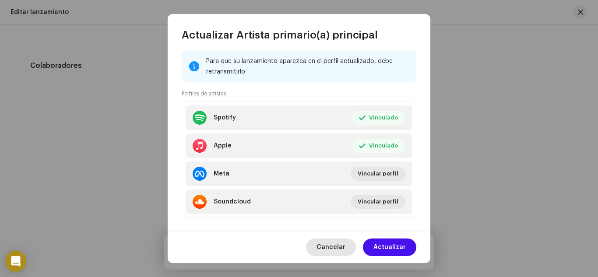
click at [337, 247] on span "Cancelar" at bounding box center [330, 248] width 29 height 18
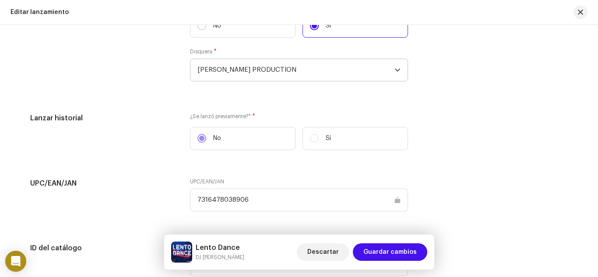
scroll to position [1269, 0]
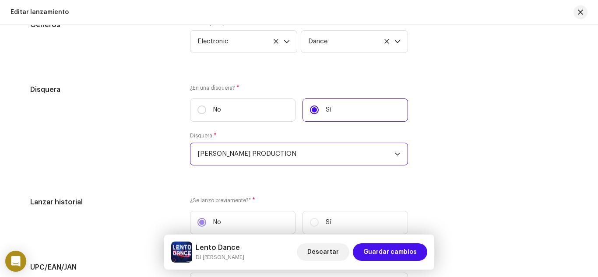
drag, startPoint x: 265, startPoint y: 153, endPoint x: 57, endPoint y: 139, distance: 208.8
click at [75, 153] on div "Disquera ¿En una disquera? * No Sí Disquera * [PERSON_NAME] PRODUCTION" at bounding box center [299, 129] width 538 height 91
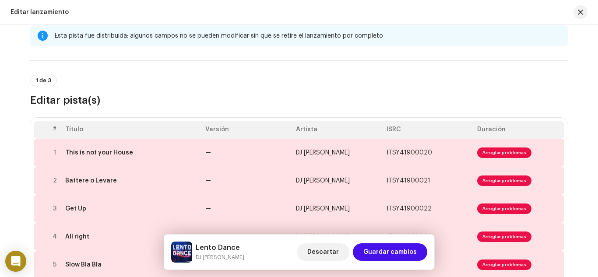
scroll to position [0, 0]
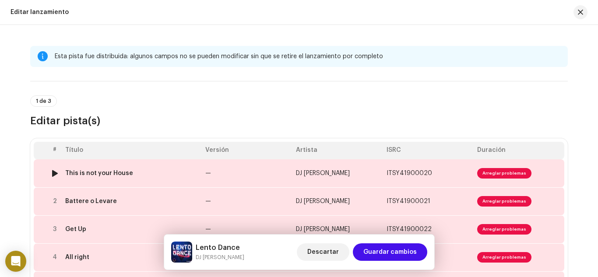
click at [117, 171] on div "This is not your House" at bounding box center [99, 173] width 68 height 7
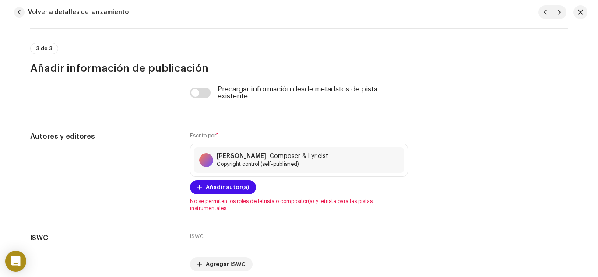
scroll to position [1746, 0]
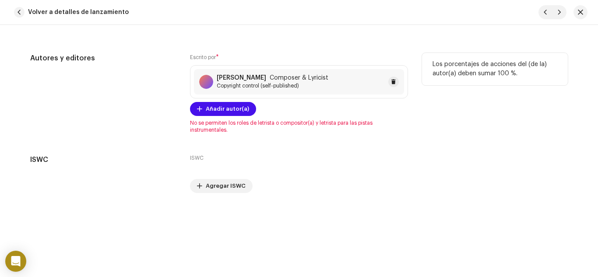
drag, startPoint x: 211, startPoint y: 78, endPoint x: 258, endPoint y: 78, distance: 46.4
click at [258, 78] on div "[PERSON_NAME] Composer & Lyricist Copyright control (self-published)" at bounding box center [263, 81] width 129 height 15
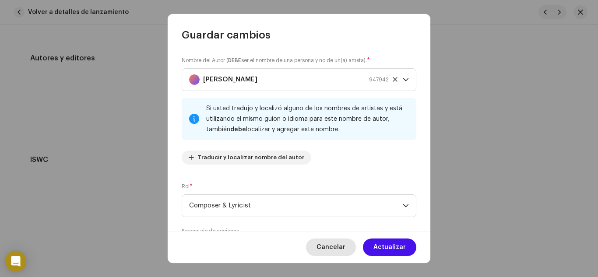
click at [326, 249] on span "Cancelar" at bounding box center [330, 248] width 29 height 18
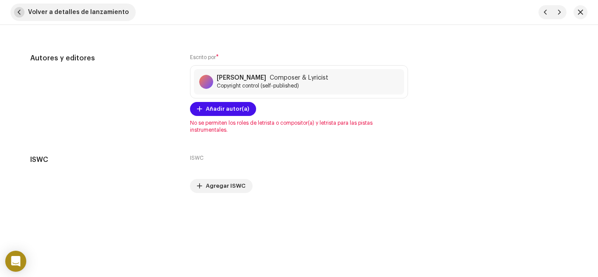
click at [45, 12] on span "Volver a detalles de lanzamiento" at bounding box center [78, 13] width 101 height 18
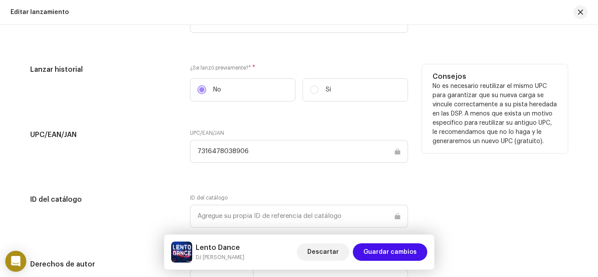
scroll to position [1401, 0]
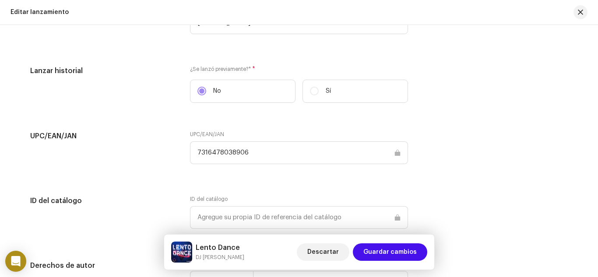
drag, startPoint x: 253, startPoint y: 153, endPoint x: 156, endPoint y: 155, distance: 96.7
click at [156, 155] on div "UPC/EAN/JAN UPC/EAN/JAN 7316478038906" at bounding box center [299, 153] width 538 height 44
click at [461, 156] on div "UPC/EAN/JAN UPC/EAN/JAN 7316478038906" at bounding box center [299, 153] width 538 height 44
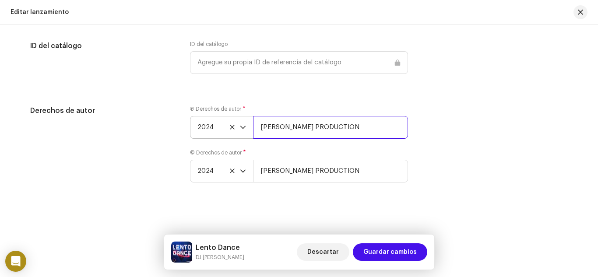
drag, startPoint x: 344, startPoint y: 128, endPoint x: 225, endPoint y: 138, distance: 119.9
click at [225, 138] on div "2024 [PERSON_NAME] PRODUCTION" at bounding box center [299, 127] width 218 height 23
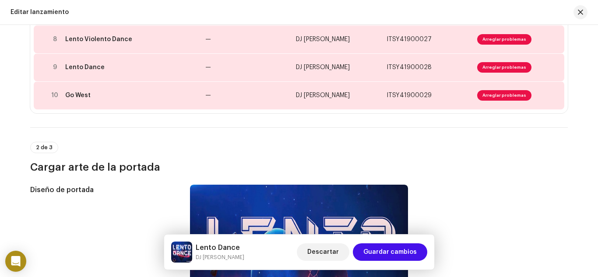
scroll to position [24, 0]
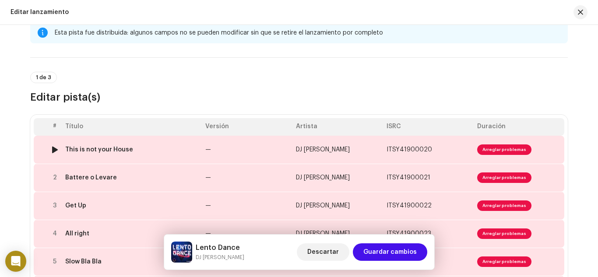
click at [98, 147] on div "This is not your House" at bounding box center [99, 149] width 68 height 7
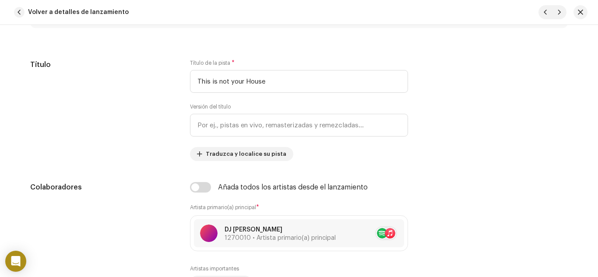
scroll to position [438, 0]
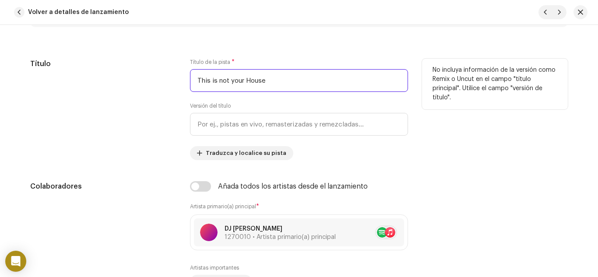
drag, startPoint x: 272, startPoint y: 82, endPoint x: 133, endPoint y: 83, distance: 139.2
click at [134, 83] on div "Título Título de la pista * This is not your House Versión del título Traduzca …" at bounding box center [299, 110] width 538 height 102
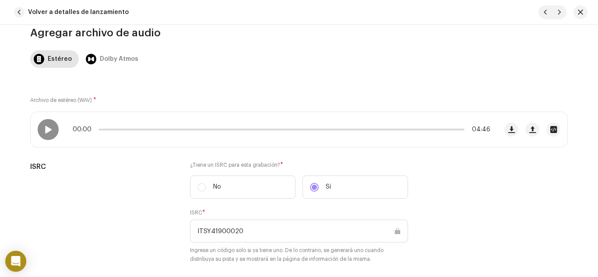
scroll to position [82, 0]
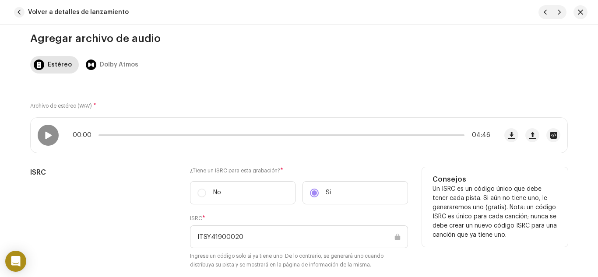
drag, startPoint x: 268, startPoint y: 226, endPoint x: 182, endPoint y: 234, distance: 86.6
click at [182, 234] on div "ISRC ¿Tiene un ISRC para esta grabación? * No Sí ISRC * ITSY41900020 Ingrese un…" at bounding box center [299, 223] width 538 height 112
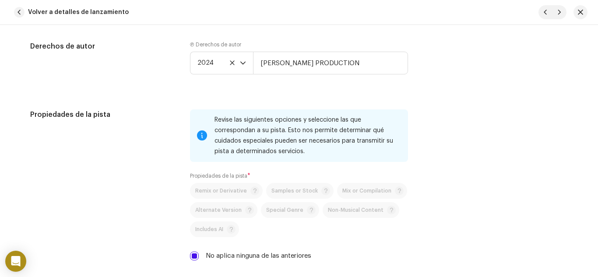
scroll to position [1177, 0]
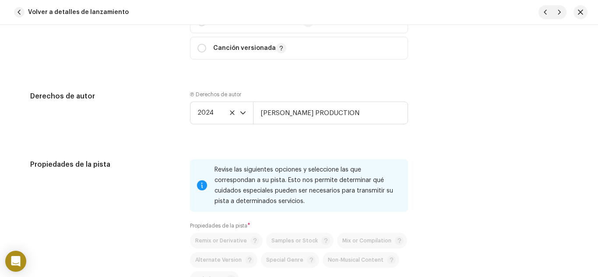
click at [576, 11] on button "button" at bounding box center [580, 12] width 14 height 14
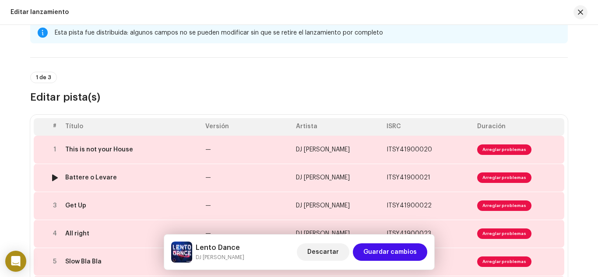
click at [86, 177] on div "Battere o Levare" at bounding box center [91, 177] width 52 height 7
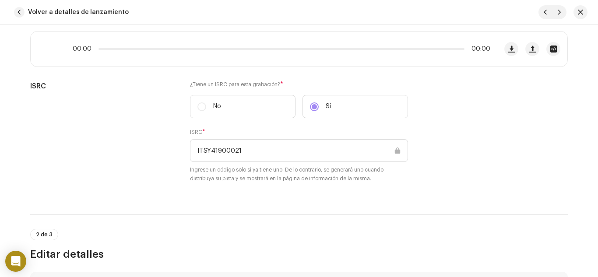
scroll to position [219, 0]
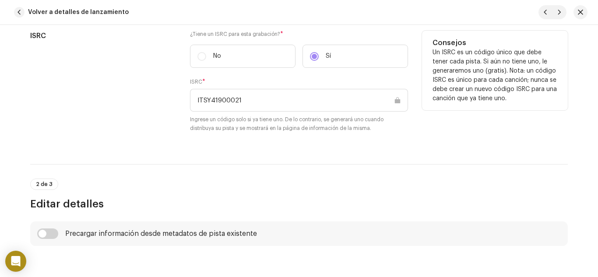
drag, startPoint x: 126, startPoint y: 116, endPoint x: 88, endPoint y: 126, distance: 38.8
click at [95, 123] on div "ISRC ¿Tiene un ISRC para esta grabación? * No Sí ISRC * ITSY41900021 Ingrese un…" at bounding box center [299, 87] width 538 height 112
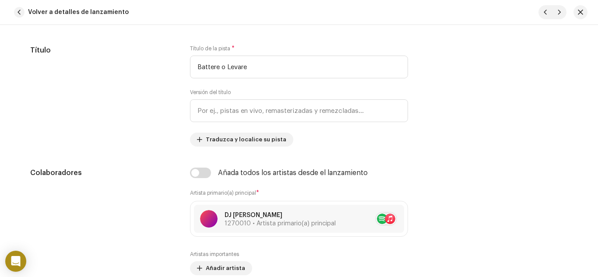
scroll to position [481, 0]
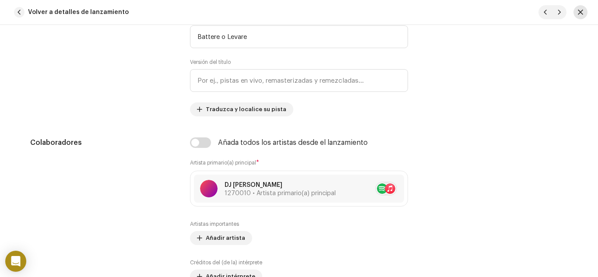
click at [580, 15] on span "button" at bounding box center [580, 12] width 5 height 7
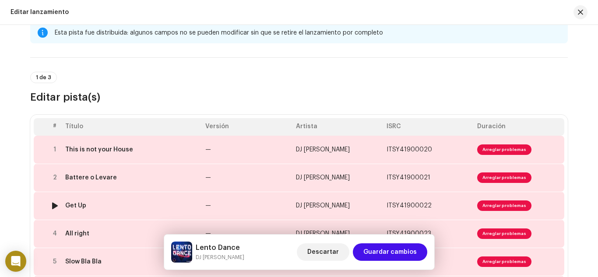
click at [75, 206] on div "Get Up" at bounding box center [75, 205] width 21 height 7
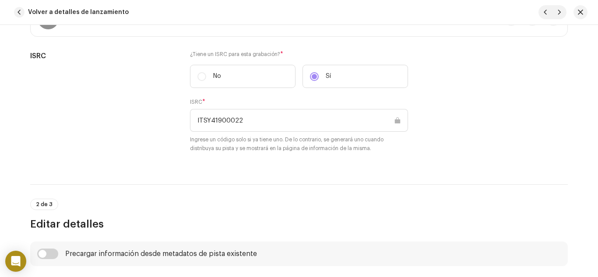
scroll to position [219, 0]
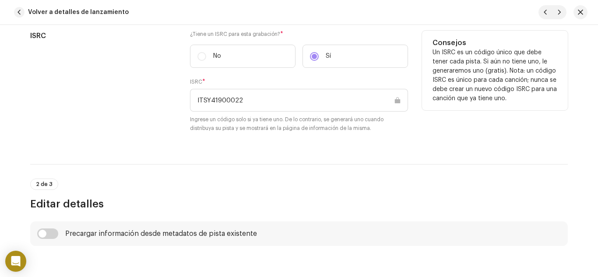
drag, startPoint x: 262, startPoint y: 91, endPoint x: 137, endPoint y: 116, distance: 127.7
click at [137, 116] on div "ISRC ¿Tiene un ISRC para esta grabación? * No Sí ISRC * ITSY41900022 Ingrese un…" at bounding box center [299, 87] width 538 height 112
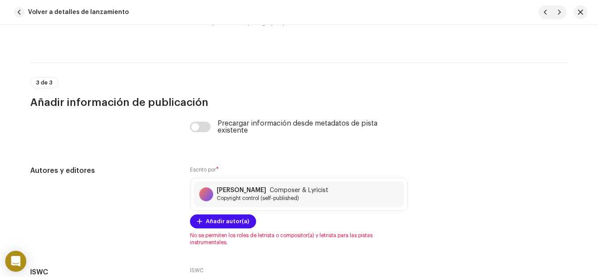
scroll to position [1571, 0]
